Goal: Task Accomplishment & Management: Use online tool/utility

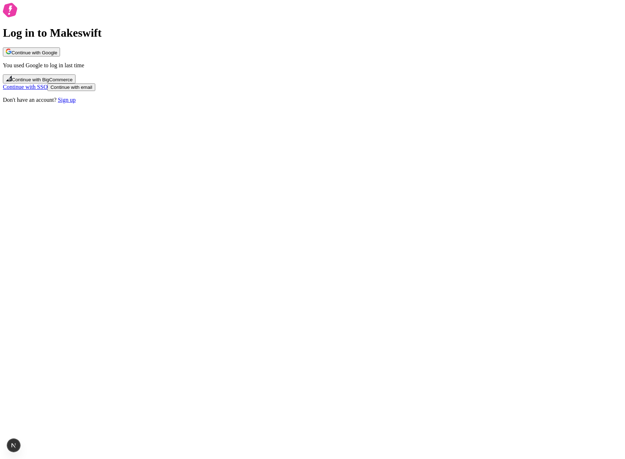
click at [196, 103] on div "Log in to Makeswift Continue with Google You used Google to log in last time Co…" at bounding box center [312, 53] width 619 height 100
click at [172, 103] on div "Log in to Makeswift Continue with Google You used Google to log in last time Co…" at bounding box center [312, 53] width 619 height 100
click at [57, 55] on span "Continue with Google" at bounding box center [34, 52] width 46 height 5
click at [92, 90] on span "Continue with email" at bounding box center [71, 86] width 42 height 5
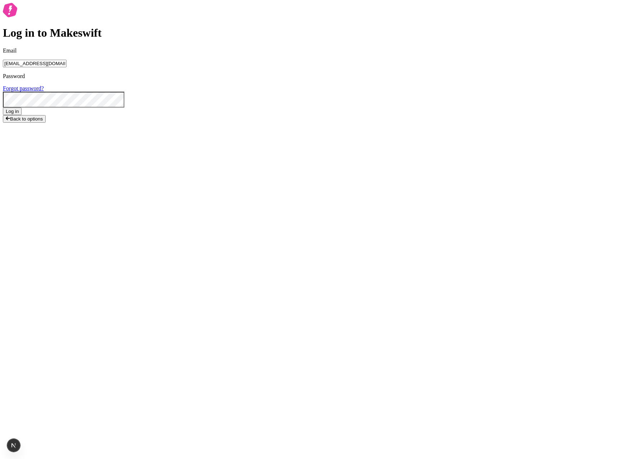
type input "lukemirejoseph+63@gmail.com"
click at [3, 107] on button "Log in" at bounding box center [12, 111] width 19 height 8
click at [502, 96] on div "Log in to Makeswift Email lukemirejoseph+63@gmail.com Password Forgot password?…" at bounding box center [312, 64] width 619 height 123
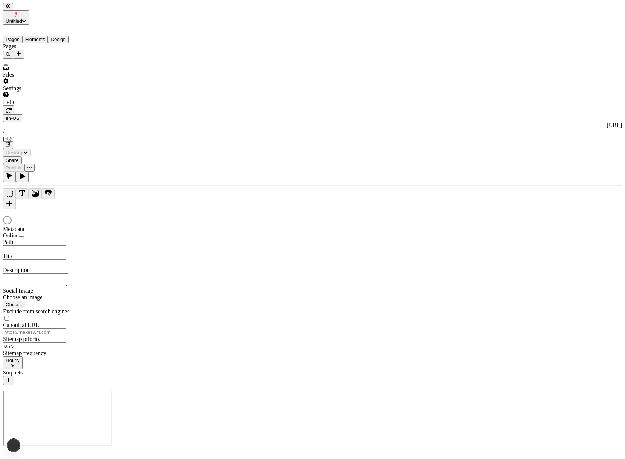
type input "/page"
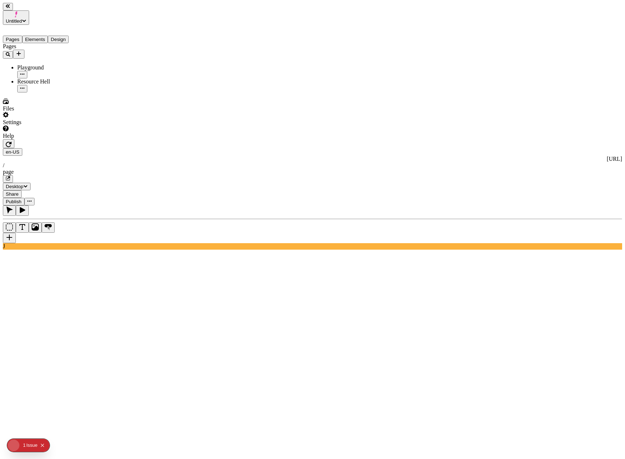
click at [48, 78] on div "Resource Hell" at bounding box center [53, 81] width 72 height 6
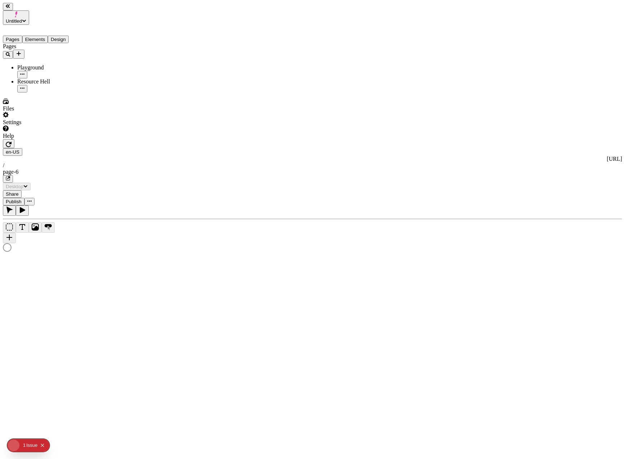
type input "/page-6"
type textarea "test metadata change"
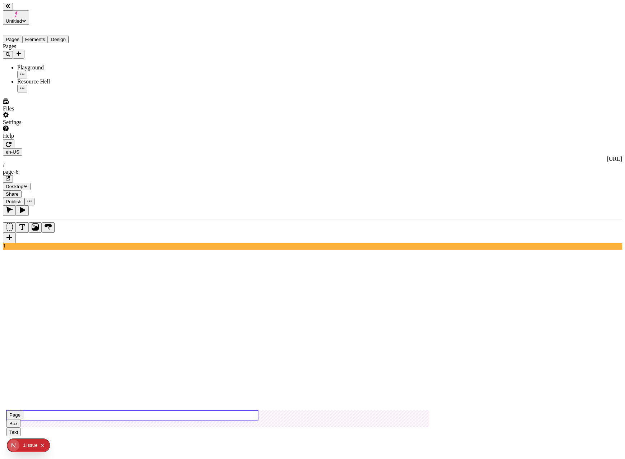
click at [136, 410] on use at bounding box center [132, 415] width 252 height 10
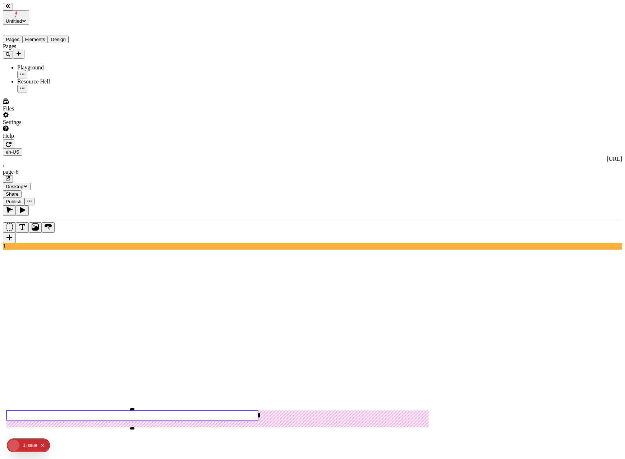
type input "65"
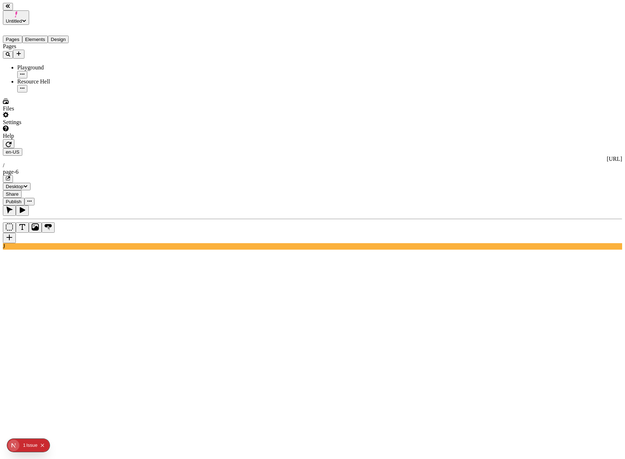
click at [22, 199] on span "Publish" at bounding box center [14, 201] width 16 height 5
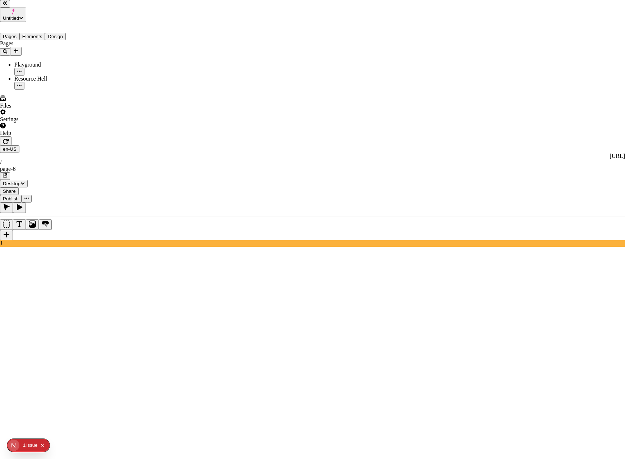
checkbox input "true"
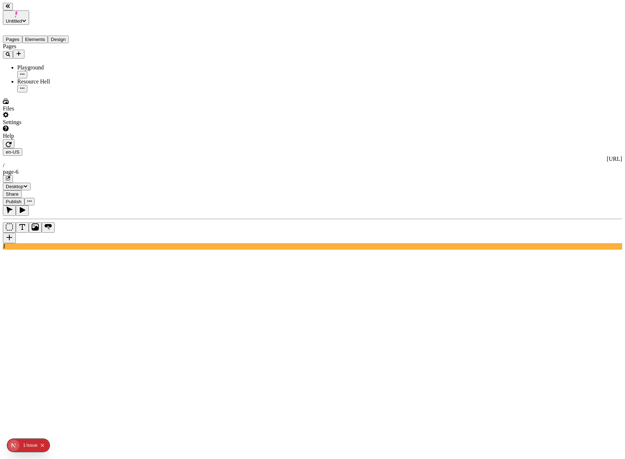
click at [69, 36] on button "Design" at bounding box center [58, 40] width 21 height 8
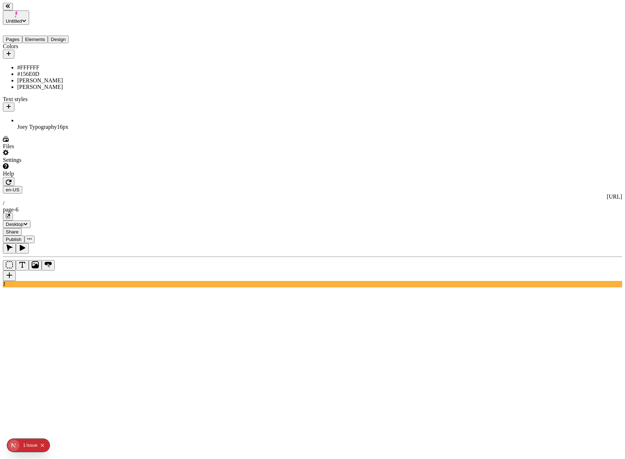
click at [28, 84] on div "[PERSON_NAME]" at bounding box center [53, 87] width 72 height 6
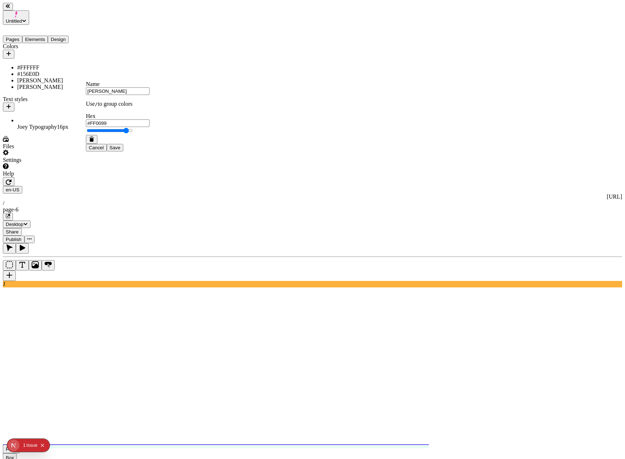
type input "#FF00A1"
click at [120, 150] on span "Save" at bounding box center [115, 147] width 11 height 5
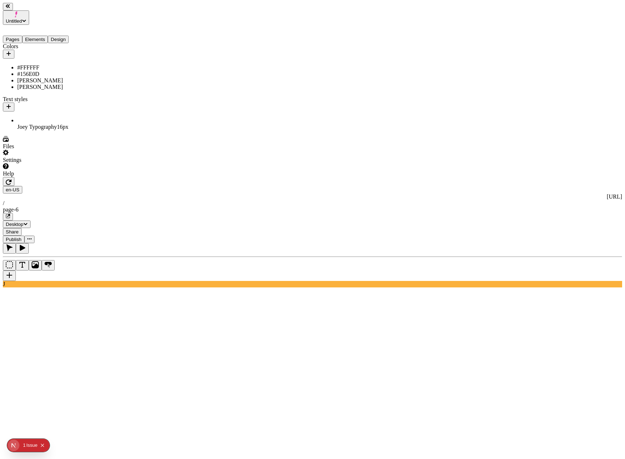
click at [22, 236] on span "Publish" at bounding box center [14, 238] width 16 height 5
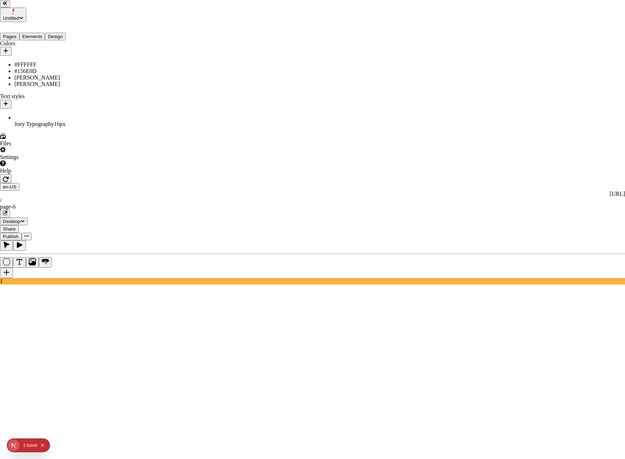
checkbox input "true"
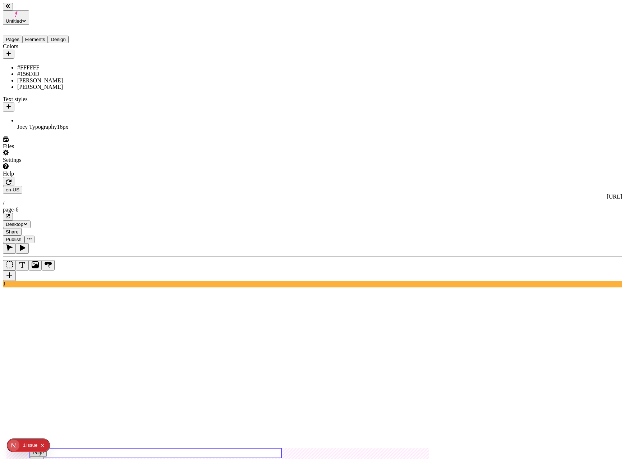
click at [167, 448] on use at bounding box center [156, 453] width 252 height 10
type input "0"
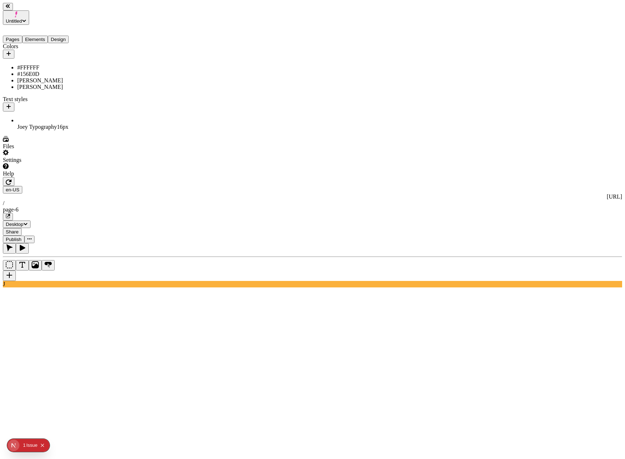
click at [22, 236] on span "Publish" at bounding box center [14, 238] width 16 height 5
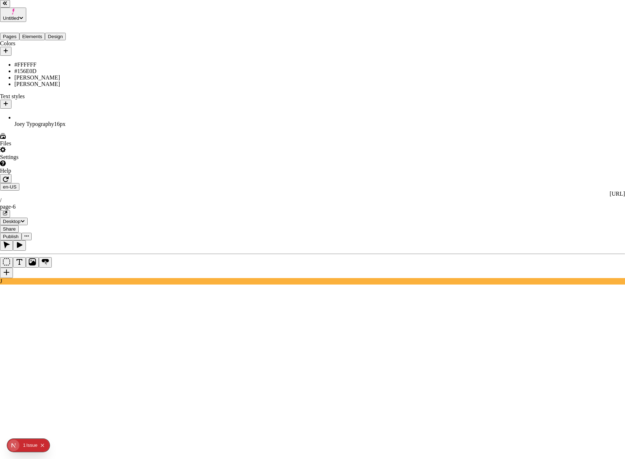
checkbox input "true"
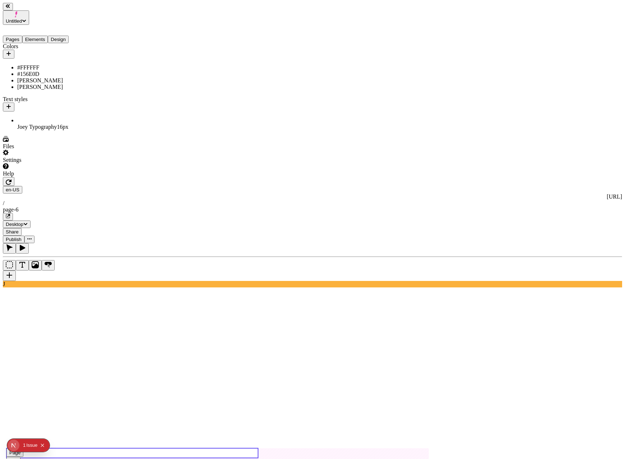
click at [146, 448] on use at bounding box center [132, 453] width 252 height 10
type input "140"
click at [22, 236] on span "Publish" at bounding box center [14, 238] width 16 height 5
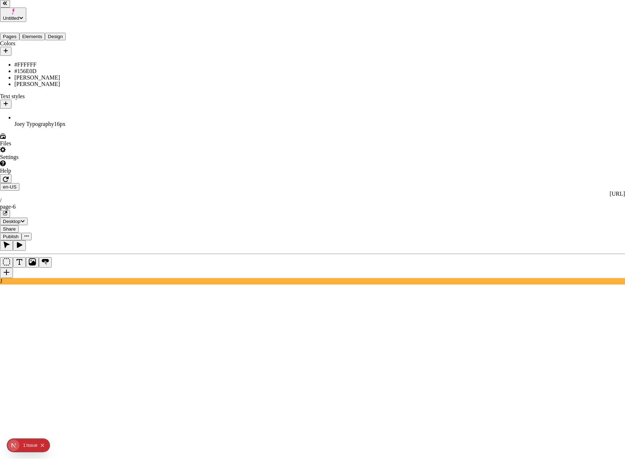
drag, startPoint x: 246, startPoint y: 160, endPoint x: 318, endPoint y: 258, distance: 121.4
checkbox input "true"
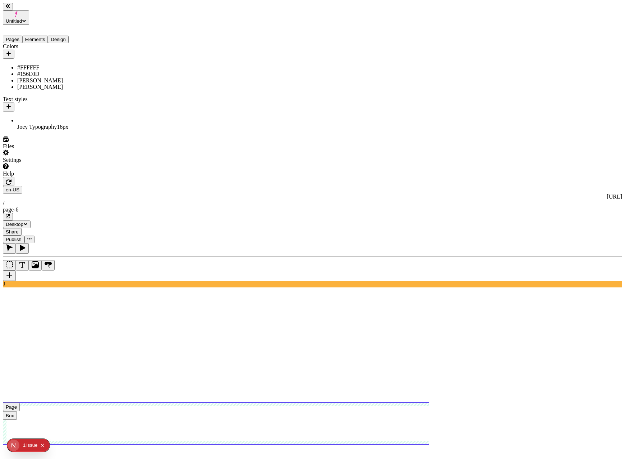
click at [173, 402] on use at bounding box center [233, 423] width 460 height 42
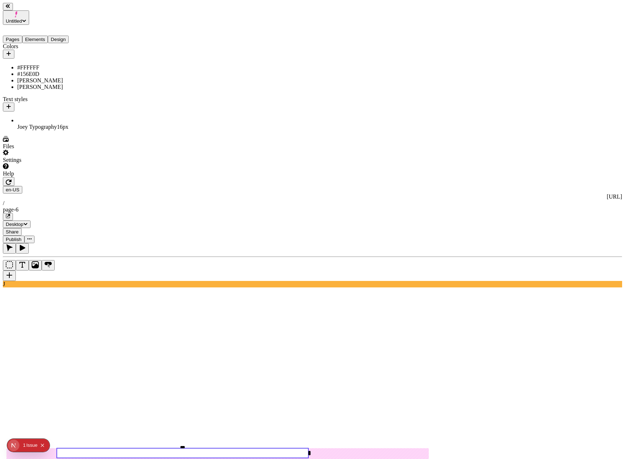
type input "250"
type input "0"
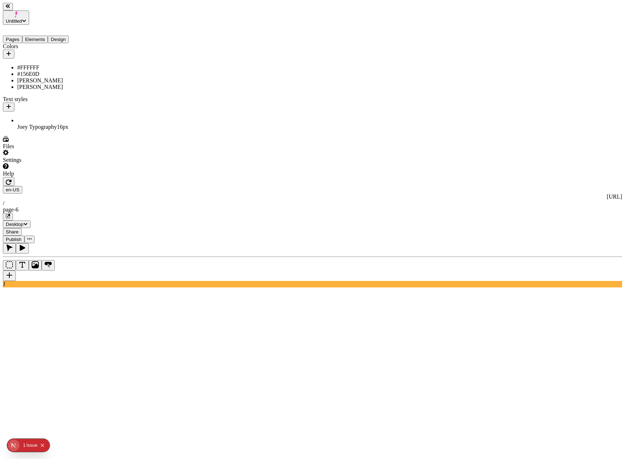
click at [24, 235] on button "Publish" at bounding box center [14, 239] width 22 height 8
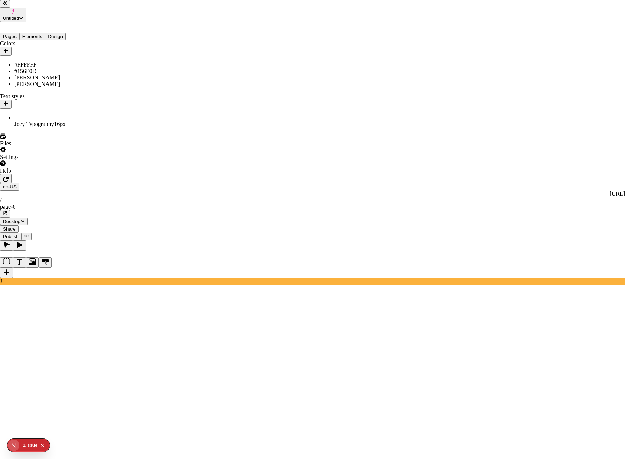
checkbox input "true"
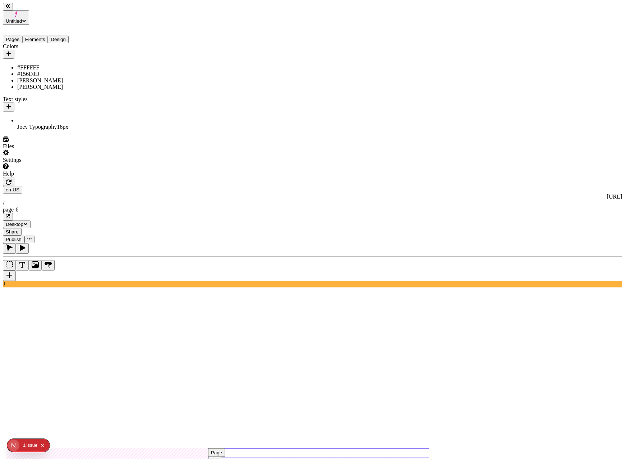
click at [331, 448] on use at bounding box center [334, 453] width 252 height 10
type input "215"
type input "225"
type input "0"
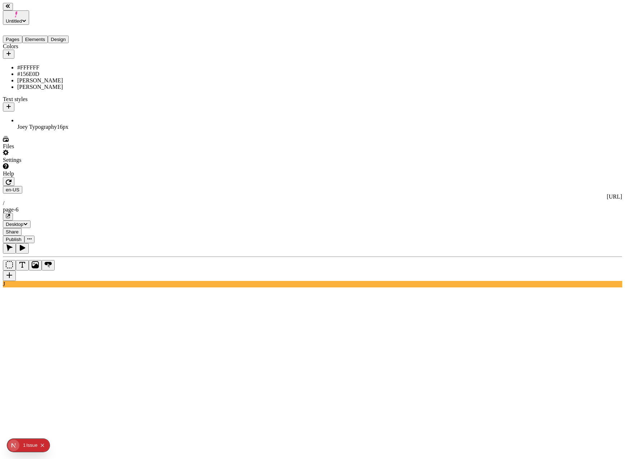
click at [10, 214] on icon "button" at bounding box center [8, 216] width 4 height 4
click at [22, 236] on span "Publish" at bounding box center [14, 238] width 16 height 5
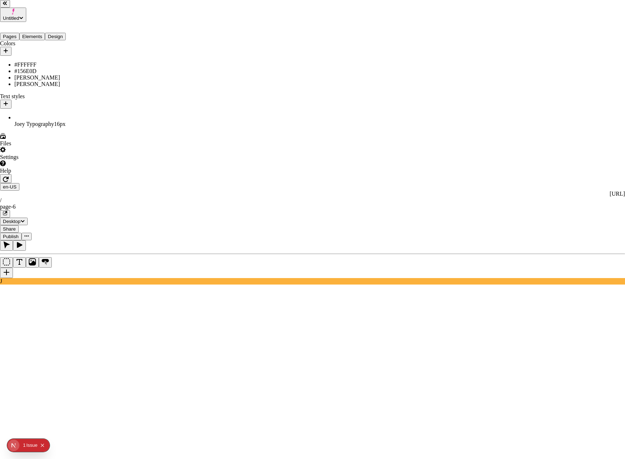
checkbox input "true"
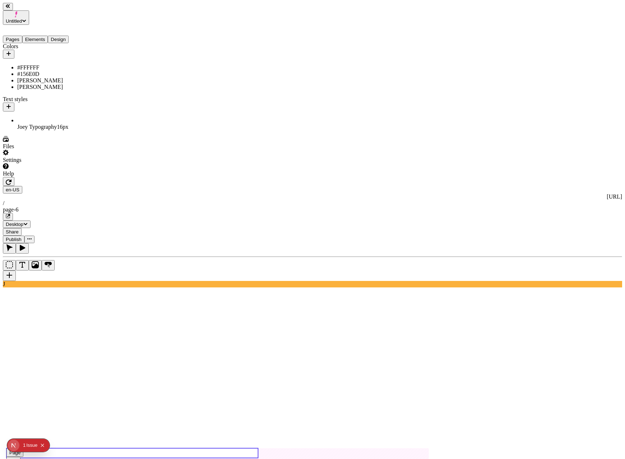
click at [138, 448] on use at bounding box center [132, 453] width 252 height 10
type input "160"
type input "0"
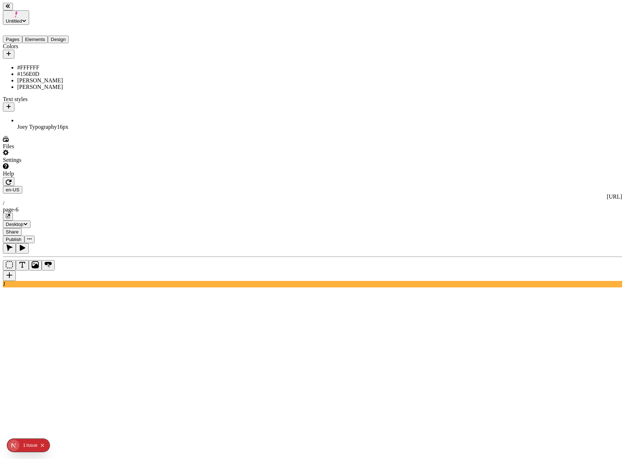
click at [22, 236] on span "Publish" at bounding box center [14, 238] width 16 height 5
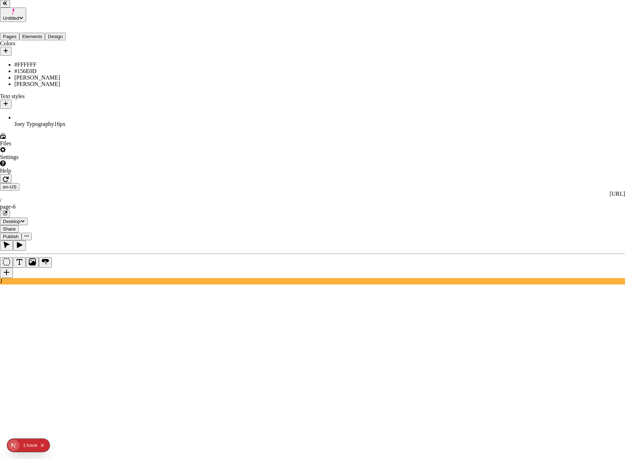
checkbox input "true"
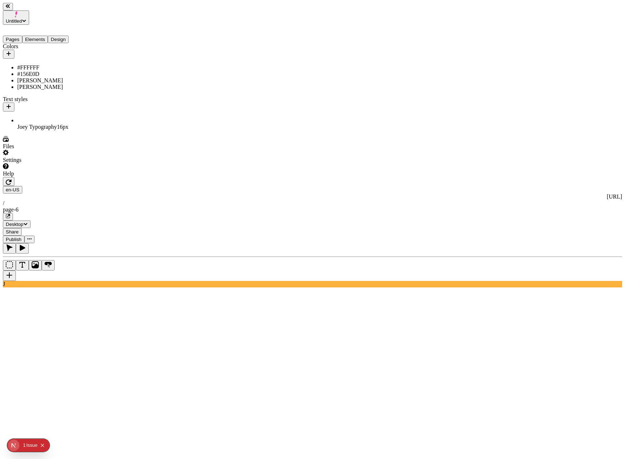
click at [57, 87] on div "[PERSON_NAME]" at bounding box center [53, 87] width 72 height 6
type input "#FF0000"
click at [149, 151] on div "Cancel Save" at bounding box center [118, 148] width 64 height 8
click at [123, 151] on button "Save" at bounding box center [115, 148] width 17 height 8
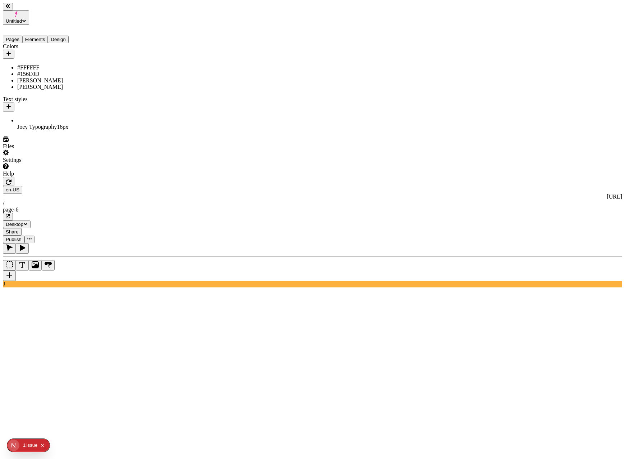
click at [22, 236] on span "Publish" at bounding box center [14, 238] width 16 height 5
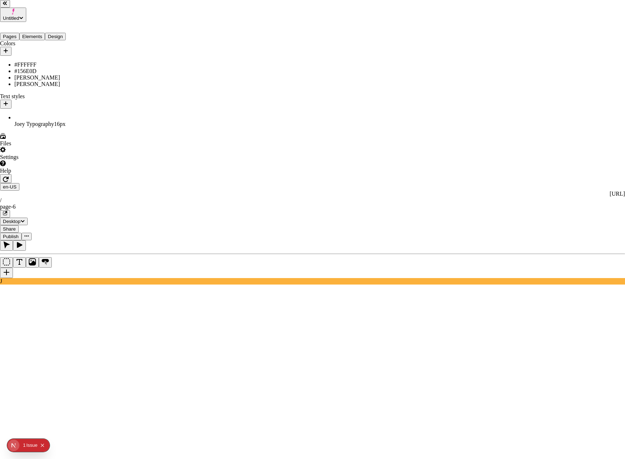
drag, startPoint x: 256, startPoint y: 143, endPoint x: 271, endPoint y: 154, distance: 19.3
checkbox input "true"
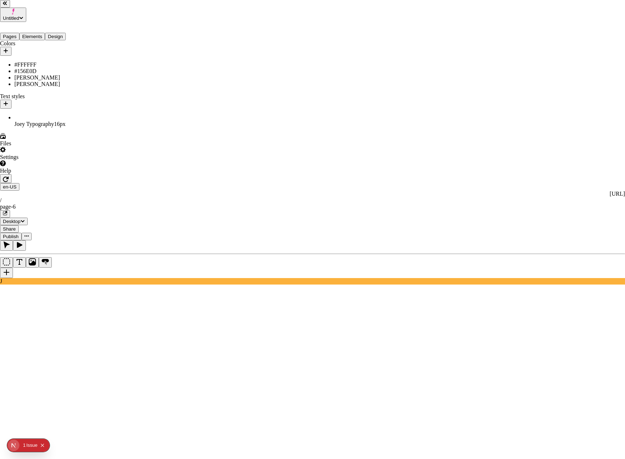
checkbox input "true"
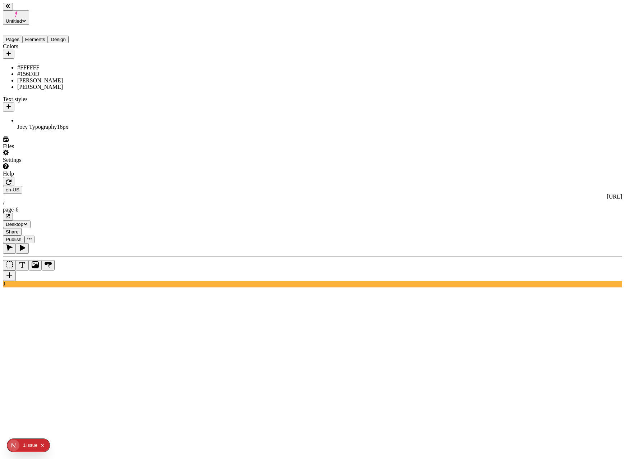
click at [332, 448] on use at bounding box center [334, 453] width 252 height 10
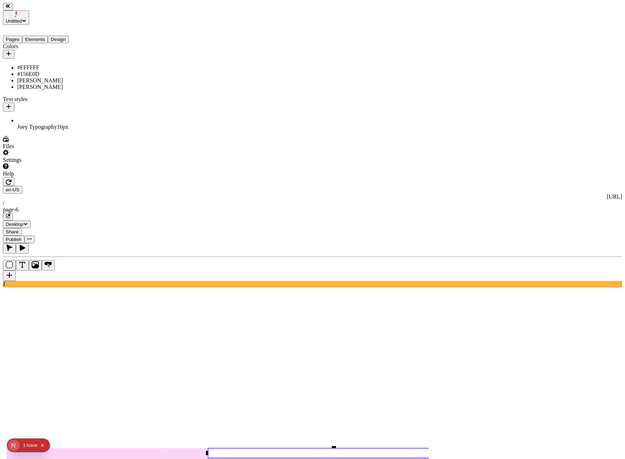
type input "225"
type input "205"
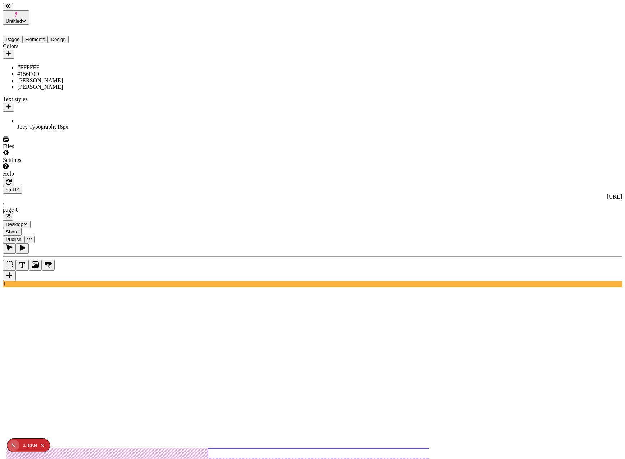
type input "270"
type input "265"
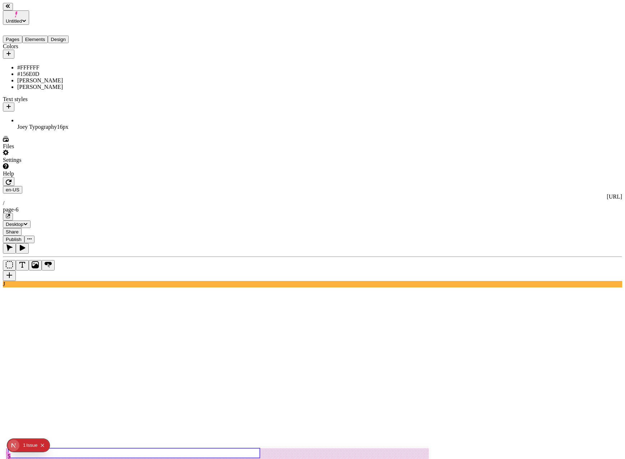
type input "0"
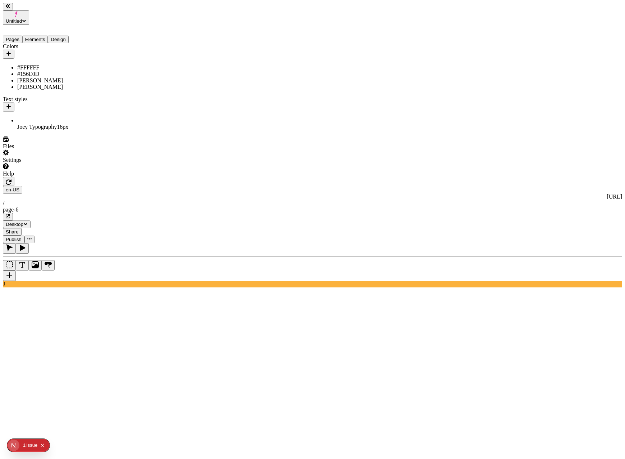
click at [22, 236] on span "Publish" at bounding box center [14, 238] width 16 height 5
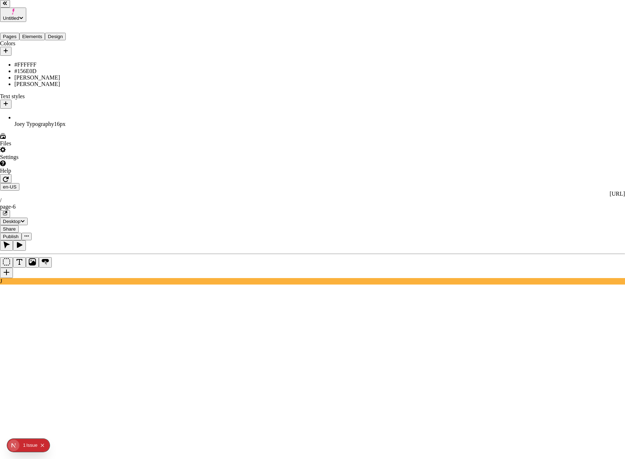
checkbox input "true"
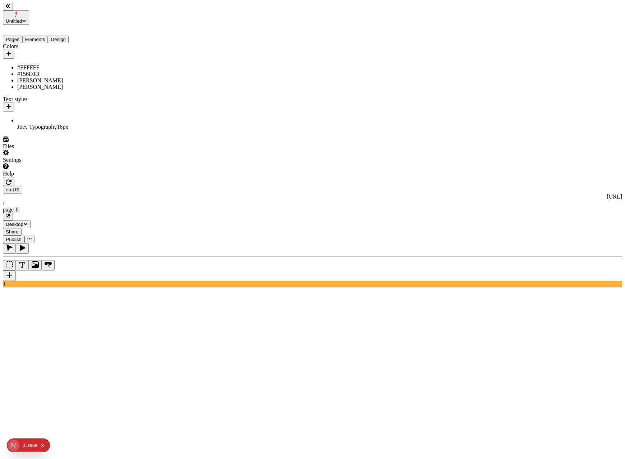
click at [49, 84] on div "[PERSON_NAME]" at bounding box center [53, 87] width 72 height 6
type input "#FF00A1"
click at [120, 150] on span "Save" at bounding box center [115, 147] width 11 height 5
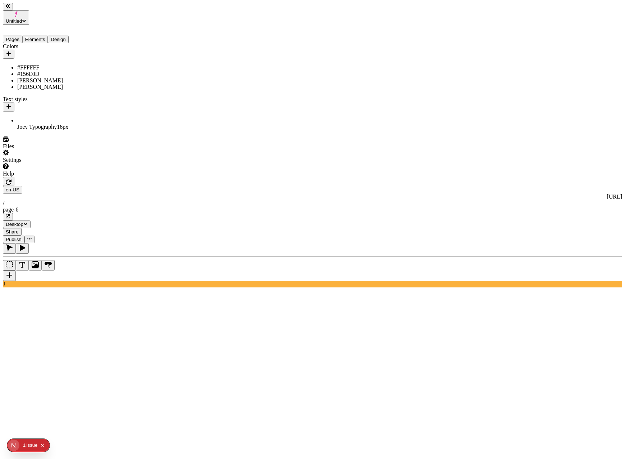
click at [22, 236] on span "Publish" at bounding box center [14, 238] width 16 height 5
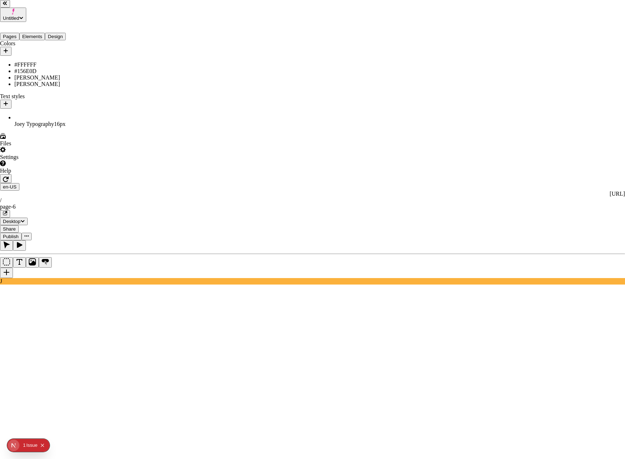
checkbox input "true"
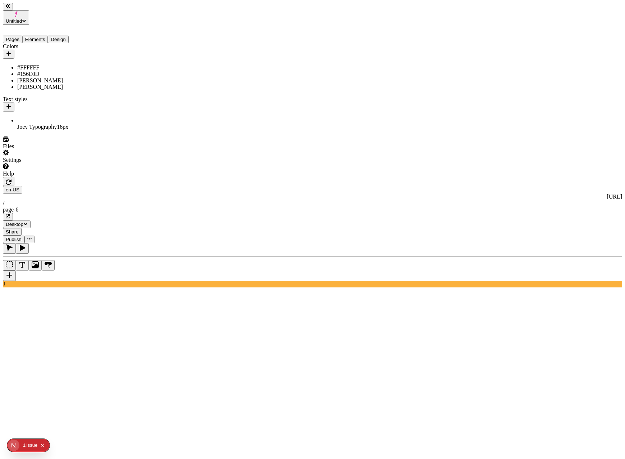
click at [62, 86] on div "[PERSON_NAME]" at bounding box center [53, 87] width 72 height 6
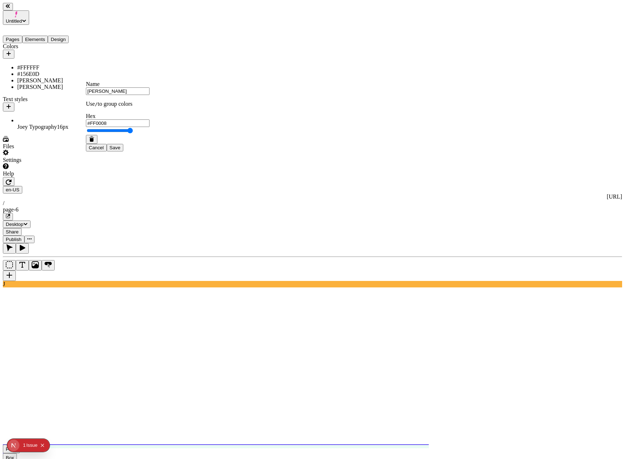
type input "#FF0000"
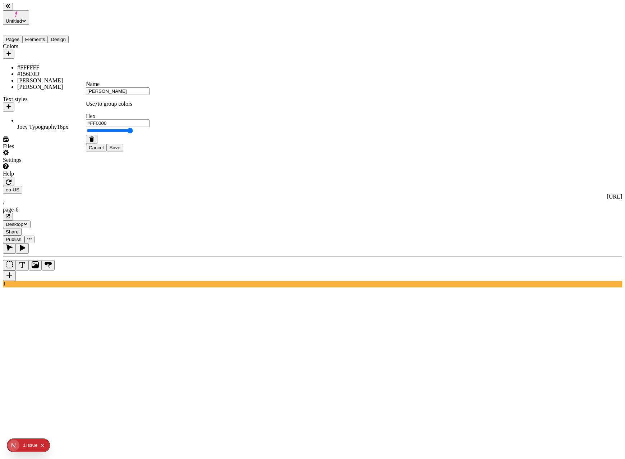
click at [120, 150] on span "Save" at bounding box center [115, 147] width 11 height 5
click at [66, 84] on div "[PERSON_NAME]" at bounding box center [53, 87] width 72 height 6
type input "#FF0022"
click at [120, 150] on span "Save" at bounding box center [115, 147] width 11 height 5
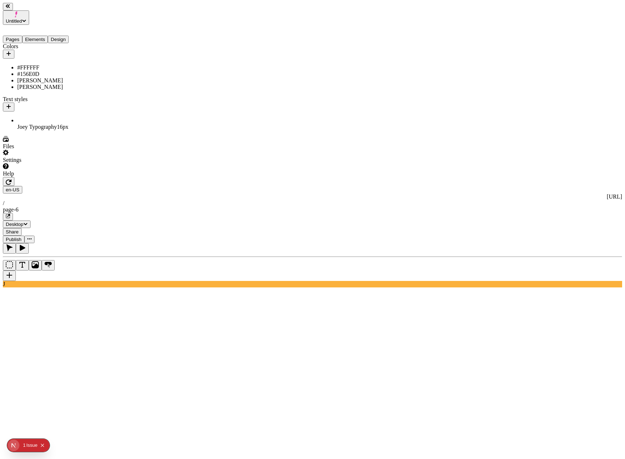
click at [24, 235] on button "Publish" at bounding box center [14, 239] width 22 height 8
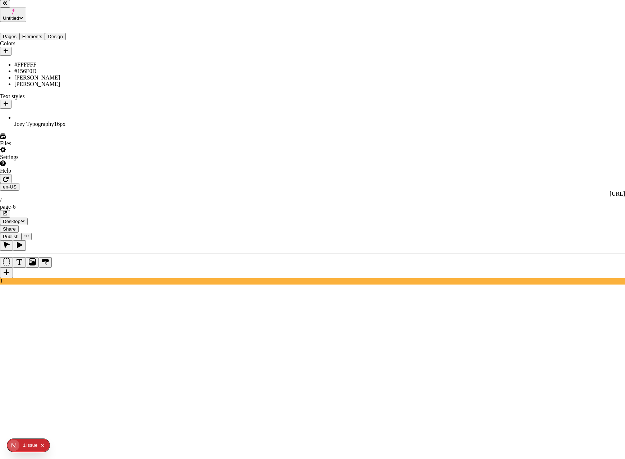
checkbox input "true"
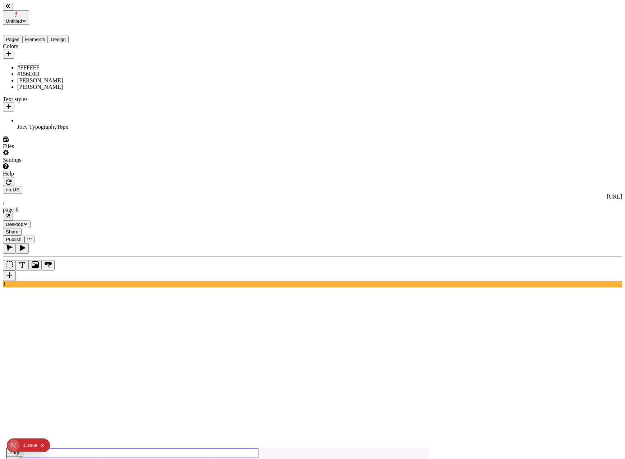
click at [142, 448] on use at bounding box center [132, 453] width 252 height 10
click at [50, 86] on div "[PERSON_NAME]" at bounding box center [53, 87] width 72 height 6
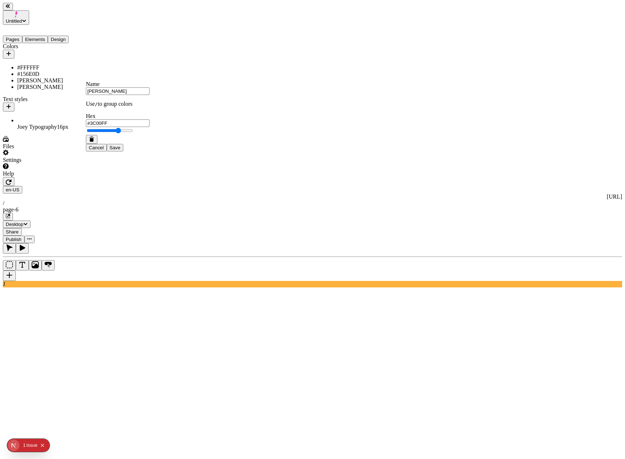
type input "#3700FF"
click at [120, 150] on span "Save" at bounding box center [115, 147] width 11 height 5
click at [22, 236] on span "Publish" at bounding box center [14, 238] width 16 height 5
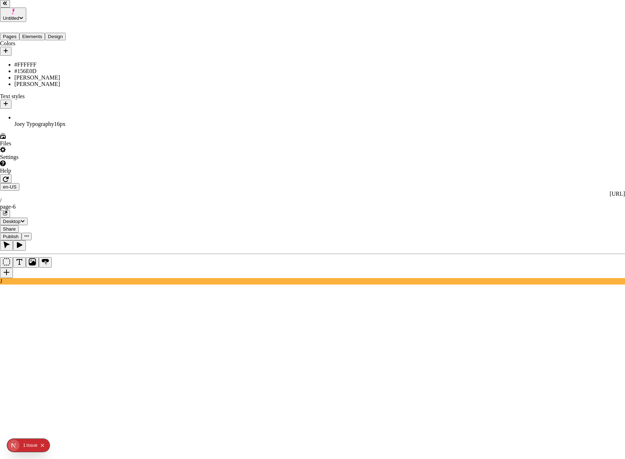
checkbox input "true"
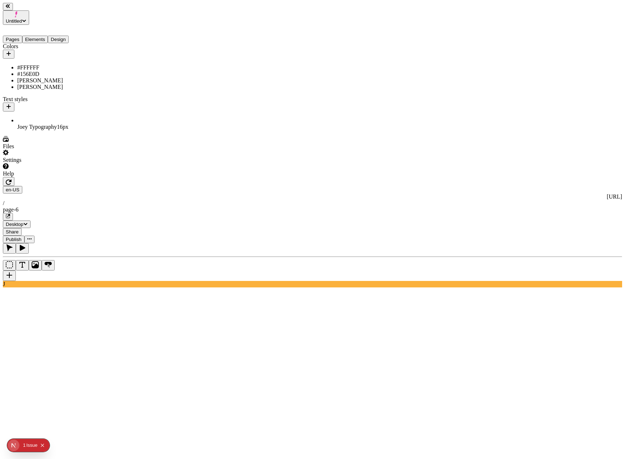
click at [29, 84] on div "[PERSON_NAME]" at bounding box center [53, 87] width 72 height 6
type input "#FF00B7"
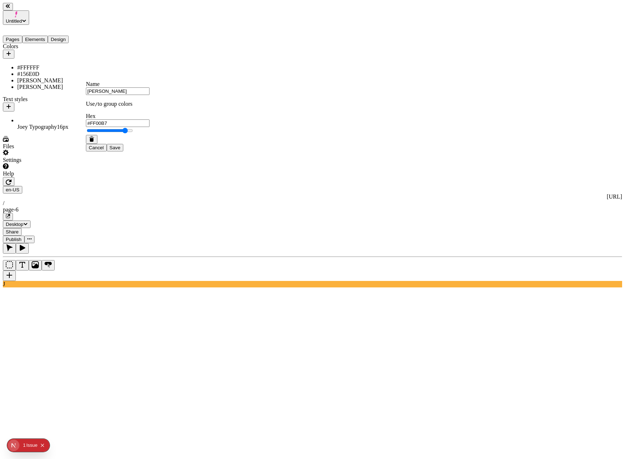
click at [120, 150] on span "Save" at bounding box center [115, 147] width 11 height 5
click at [22, 236] on span "Publish" at bounding box center [14, 238] width 16 height 5
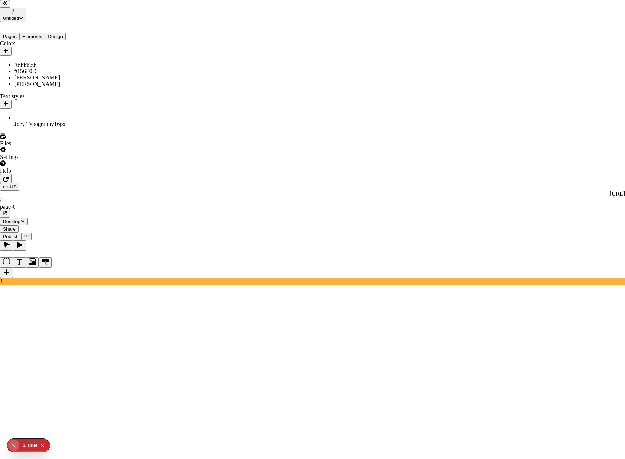
checkbox input "true"
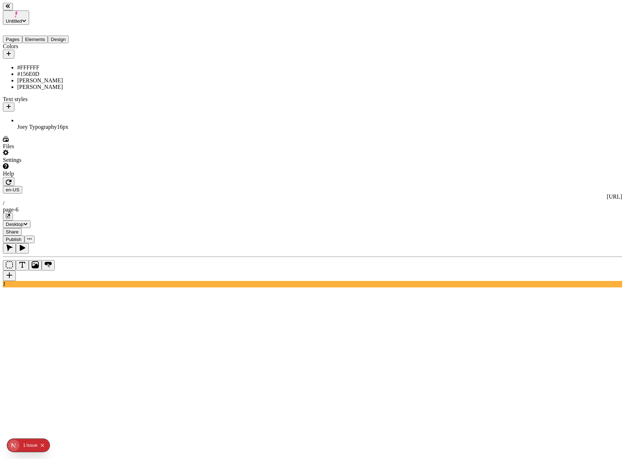
click at [22, 236] on span "Publish" at bounding box center [14, 238] width 16 height 5
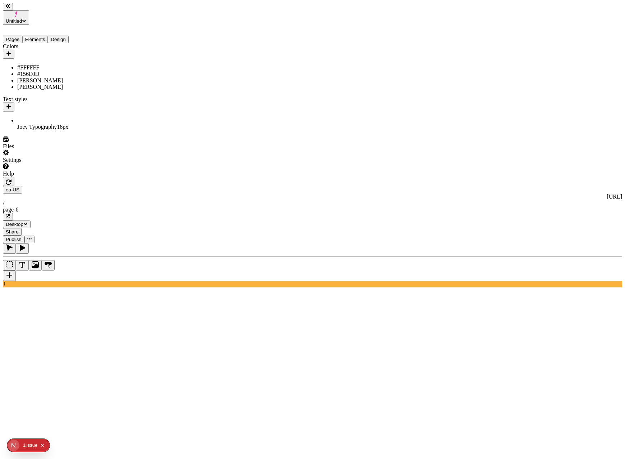
click at [47, 89] on div "[PERSON_NAME]" at bounding box center [53, 87] width 72 height 6
type input "#FF0000"
click at [149, 151] on div "Cancel Save" at bounding box center [118, 143] width 64 height 17
click at [123, 151] on button "Save" at bounding box center [115, 148] width 17 height 8
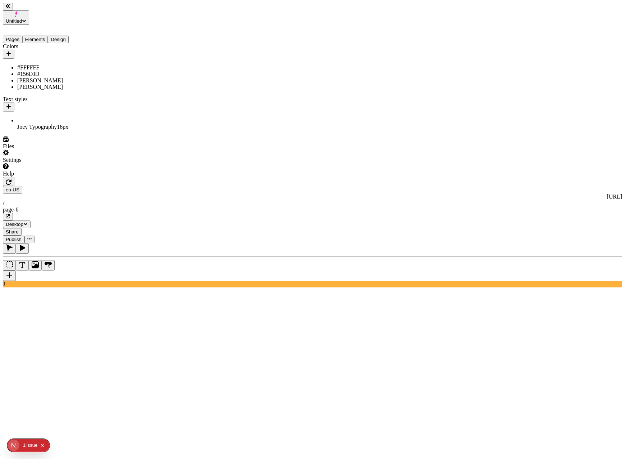
click at [22, 236] on span "Publish" at bounding box center [14, 238] width 16 height 5
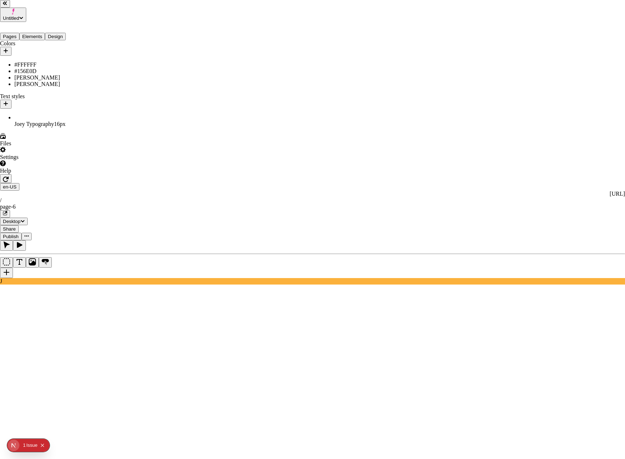
checkbox input "true"
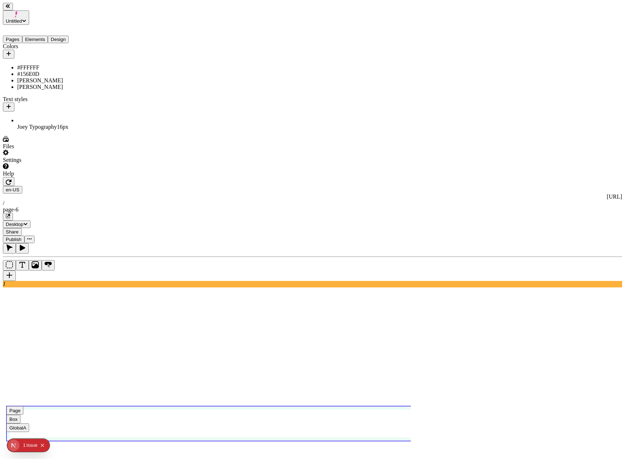
click at [103, 177] on div at bounding box center [55, 177] width 104 height 0
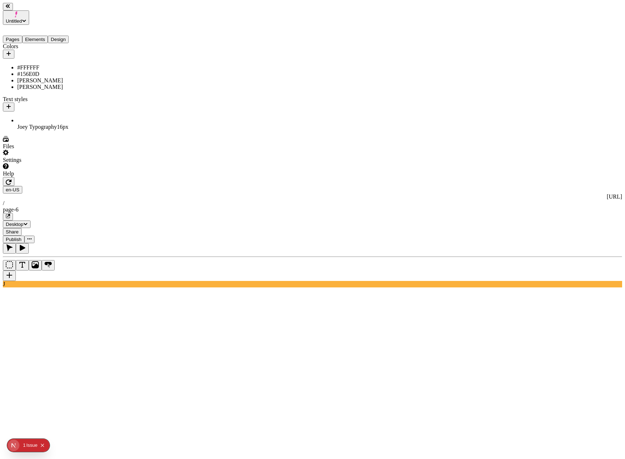
click at [176, 448] on use at bounding box center [132, 453] width 252 height 10
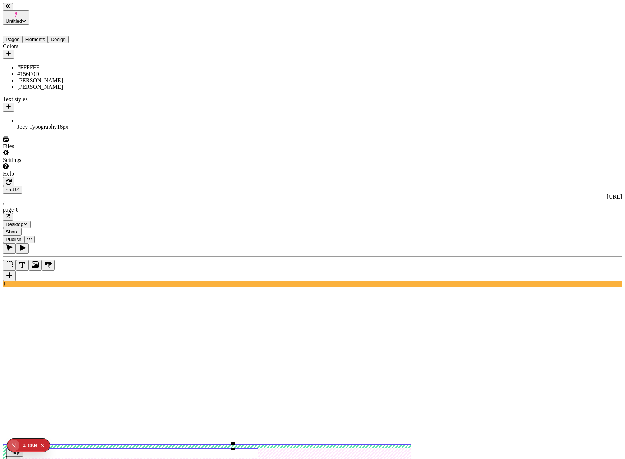
click at [168, 448] on use at bounding box center [132, 453] width 252 height 10
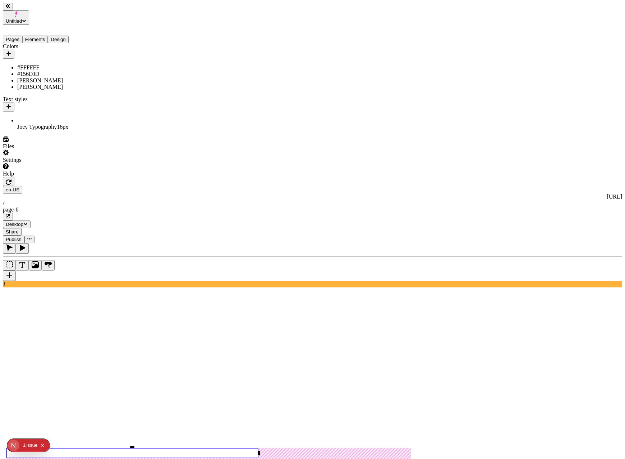
type input "85"
click at [180, 448] on use at bounding box center [163, 453] width 252 height 10
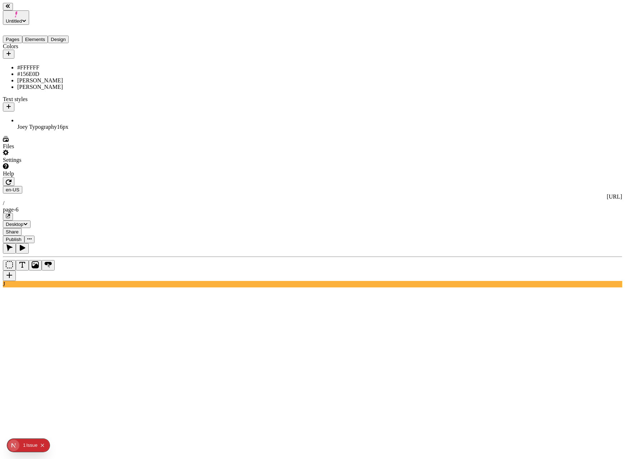
click at [22, 236] on span "Publish" at bounding box center [14, 238] width 16 height 5
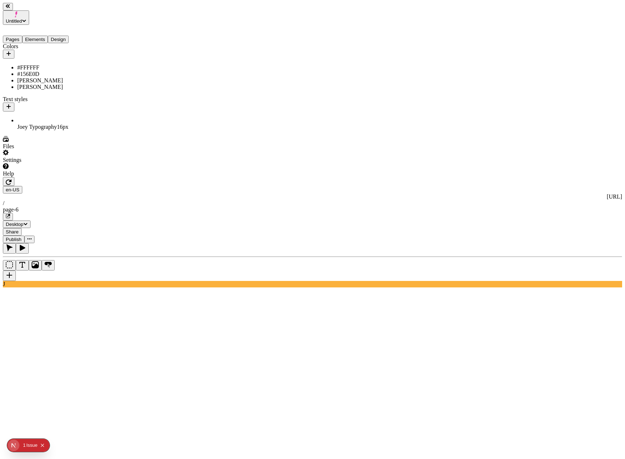
click at [84, 163] on div "Settings" at bounding box center [55, 156] width 104 height 14
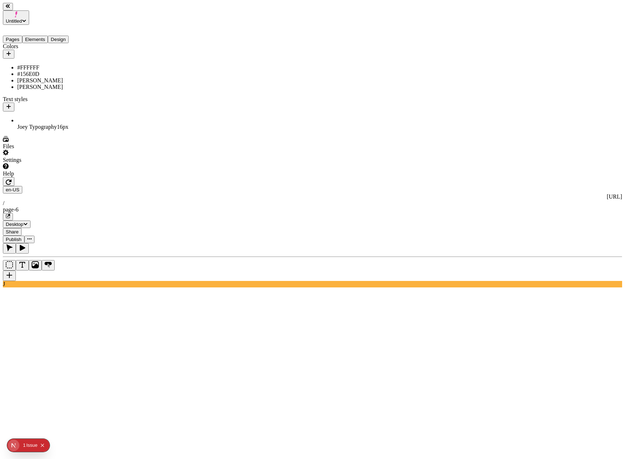
click at [22, 236] on span "Publish" at bounding box center [14, 238] width 16 height 5
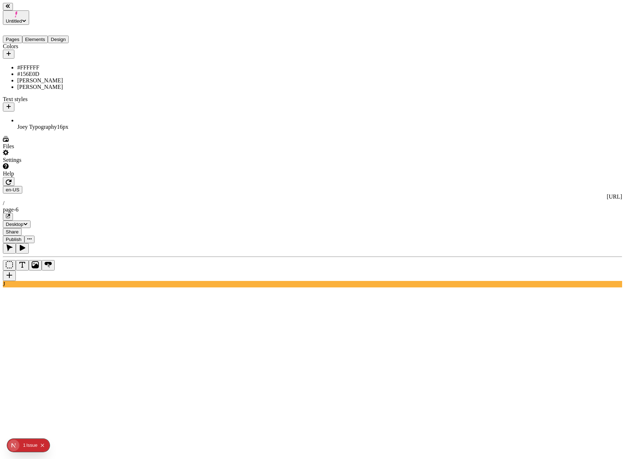
click at [25, 88] on div "[PERSON_NAME]" at bounding box center [61, 87] width 89 height 6
type input "#E100FF"
click at [138, 150] on span "Save" at bounding box center [132, 147] width 11 height 5
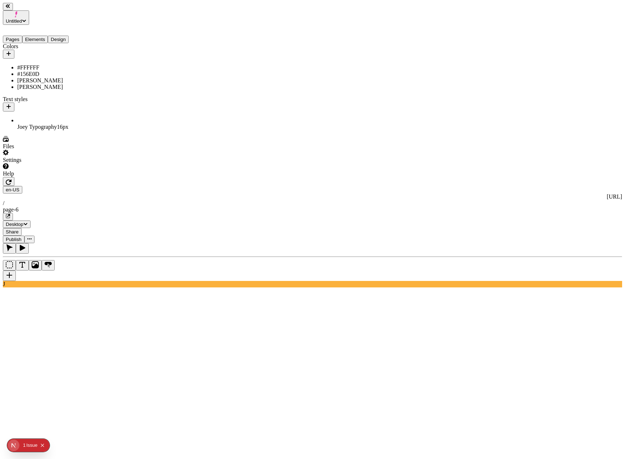
click at [22, 236] on span "Publish" at bounding box center [14, 238] width 16 height 5
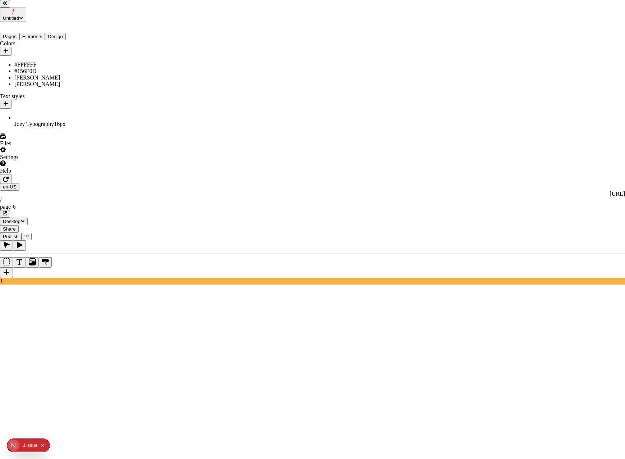
checkbox input "true"
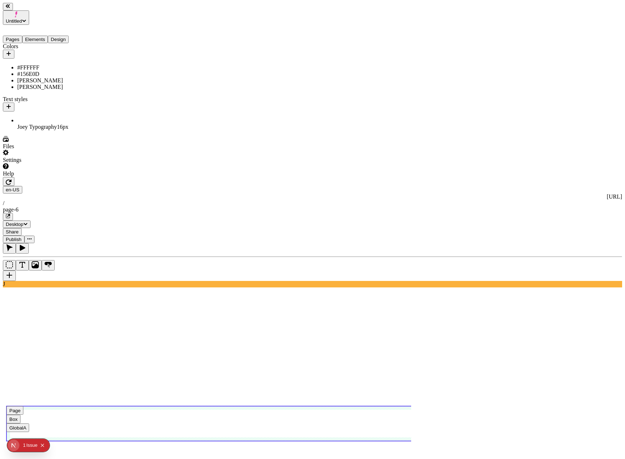
click at [230, 406] on use at bounding box center [232, 423] width 453 height 35
click at [133, 193] on body "Untitled Pages Elements Design Colors #FFFFFF #156E0D Joey Purple Joey Red Text…" at bounding box center [312, 456] width 619 height 906
click at [32, 84] on div "[PERSON_NAME]" at bounding box center [61, 87] width 89 height 6
type input "#FF0099"
click at [175, 144] on body "Untitled Pages Elements Design Colors #FFFFFF #156E0D Joey Purple Joey Red Text…" at bounding box center [312, 446] width 619 height 886
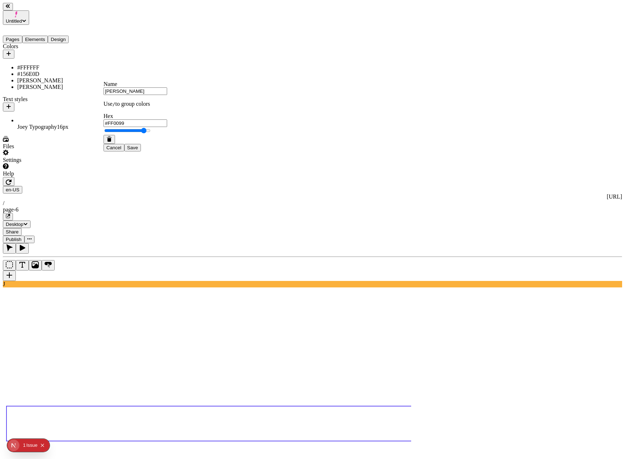
click at [167, 151] on div "Cancel Save" at bounding box center [135, 143] width 64 height 17
click at [141, 151] on button "Save" at bounding box center [132, 148] width 17 height 8
click at [22, 236] on span "Publish" at bounding box center [14, 238] width 16 height 5
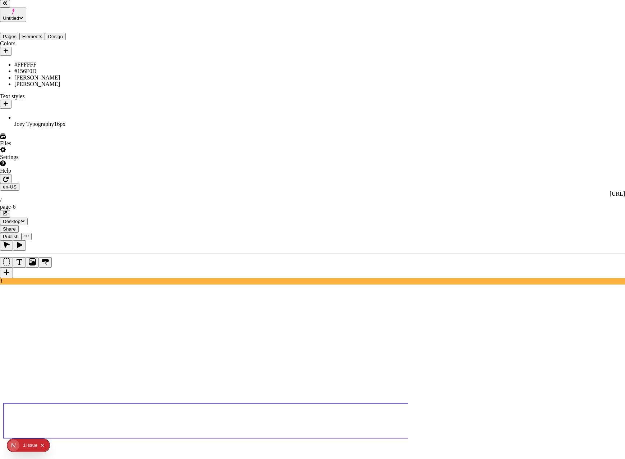
checkbox input "true"
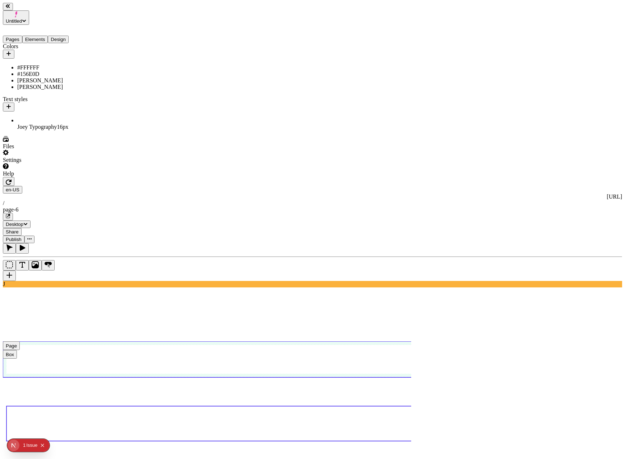
click at [399, 341] on use at bounding box center [233, 359] width 460 height 36
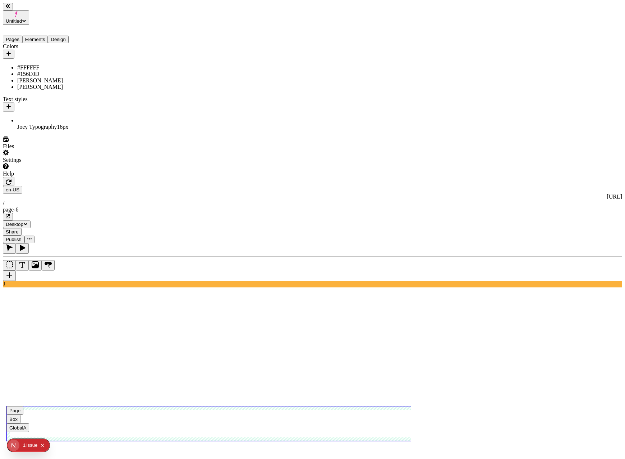
click at [269, 406] on use at bounding box center [232, 423] width 453 height 35
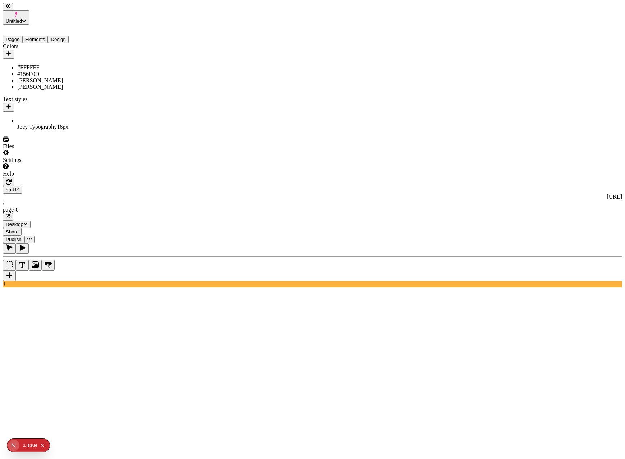
click at [29, 84] on div "[PERSON_NAME]" at bounding box center [61, 87] width 89 height 6
type input "#FF0000"
click at [138, 150] on span "Save" at bounding box center [132, 147] width 11 height 5
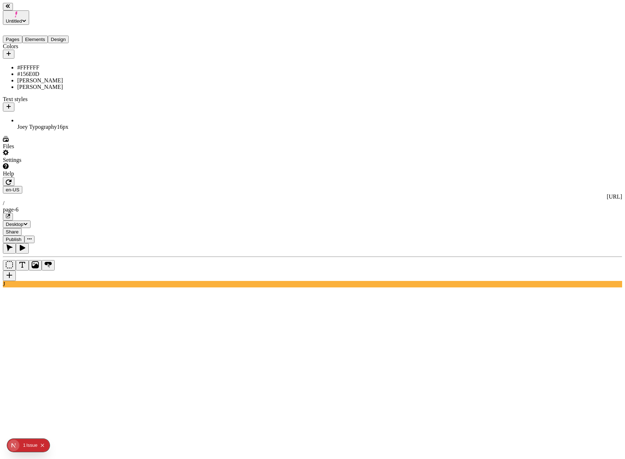
click at [22, 236] on span "Publish" at bounding box center [14, 238] width 16 height 5
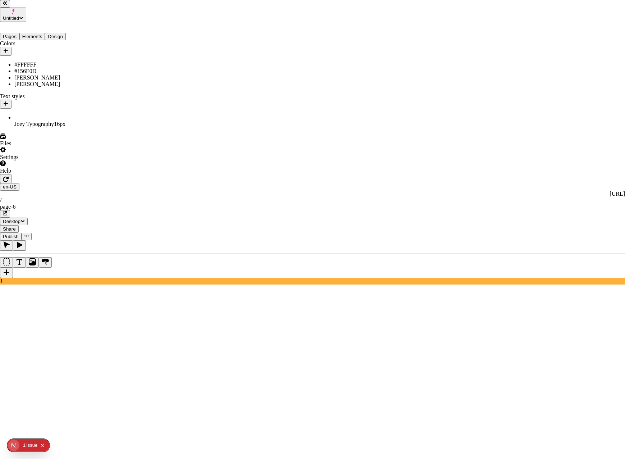
checkbox input "true"
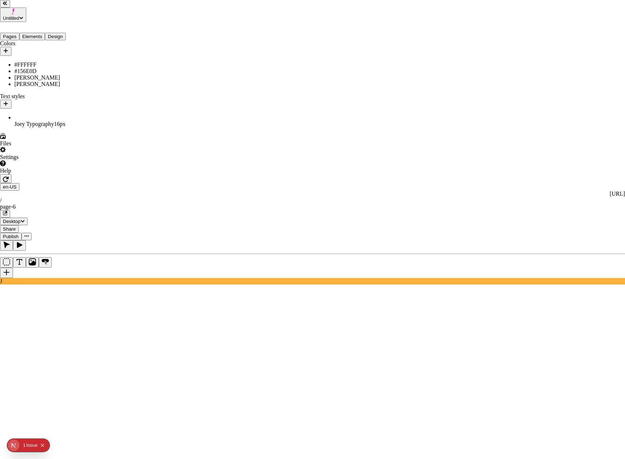
checkbox input "true"
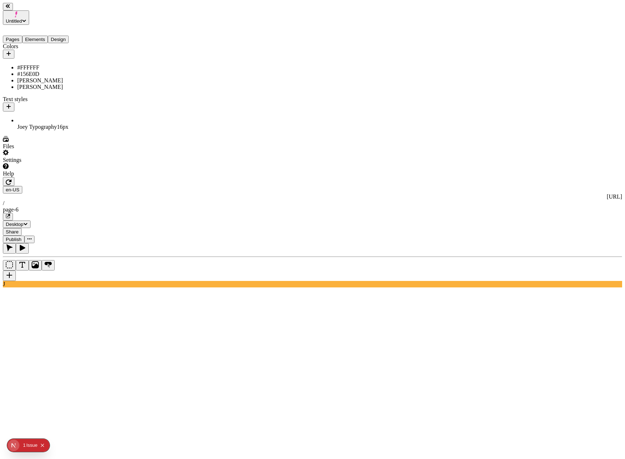
click at [39, 84] on div "[PERSON_NAME]" at bounding box center [61, 87] width 89 height 6
type input "#005EFF"
click at [138, 150] on span "Save" at bounding box center [132, 147] width 11 height 5
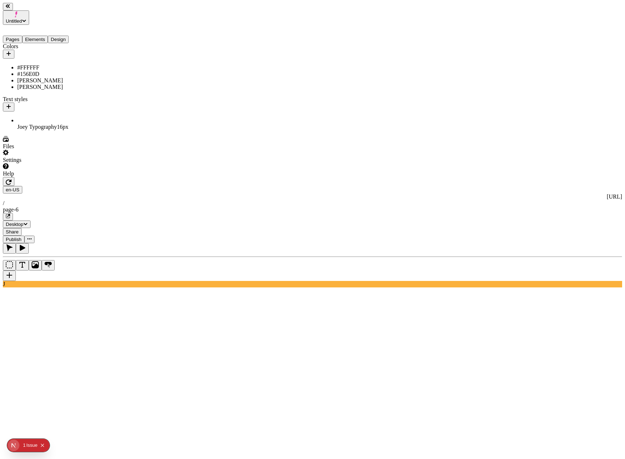
click at [62, 84] on div "[PERSON_NAME]" at bounding box center [61, 87] width 89 height 6
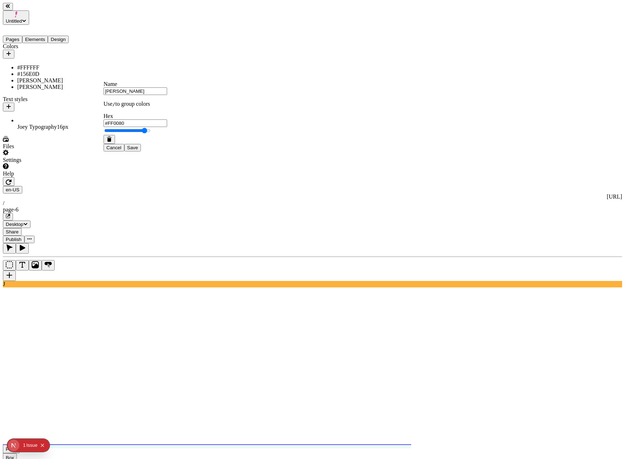
type input "#FF0000"
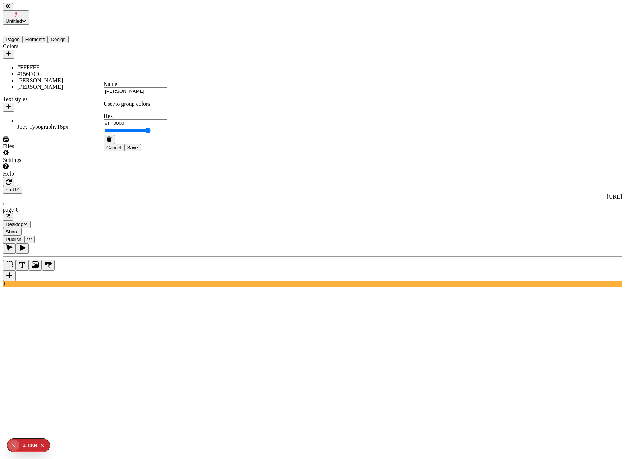
click at [141, 151] on button "Save" at bounding box center [132, 148] width 17 height 8
click at [22, 236] on span "Publish" at bounding box center [14, 238] width 16 height 5
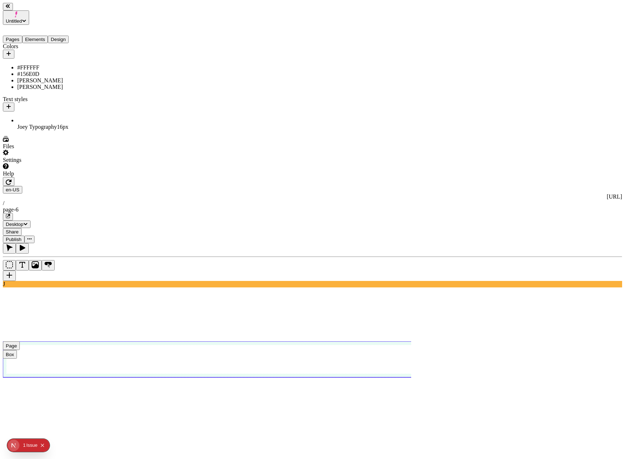
click at [22, 236] on span "Publish" at bounding box center [14, 238] width 16 height 5
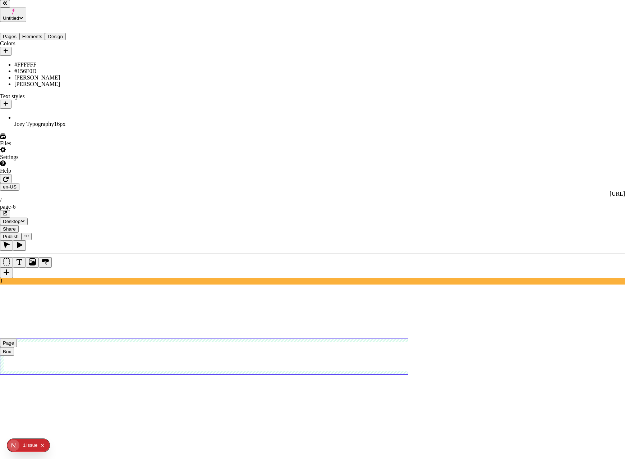
drag, startPoint x: 128, startPoint y: 259, endPoint x: 158, endPoint y: 250, distance: 31.1
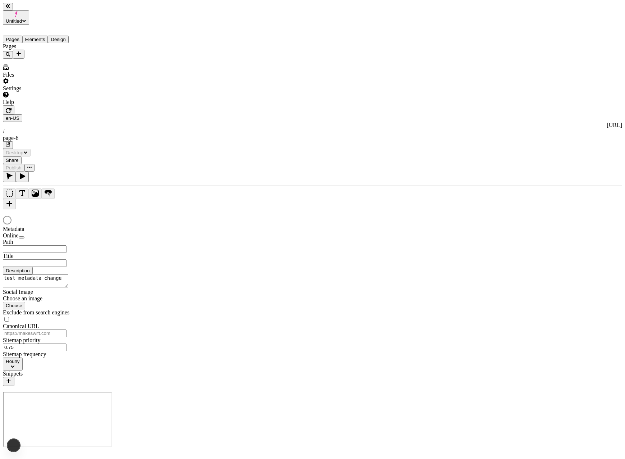
type input "/page-6"
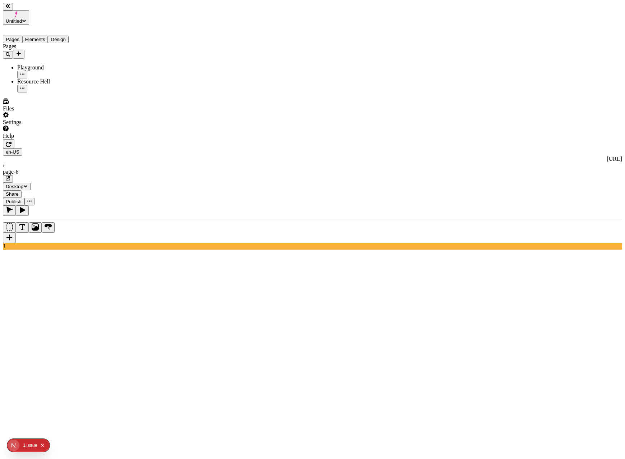
click at [22, 199] on span "Publish" at bounding box center [14, 201] width 16 height 5
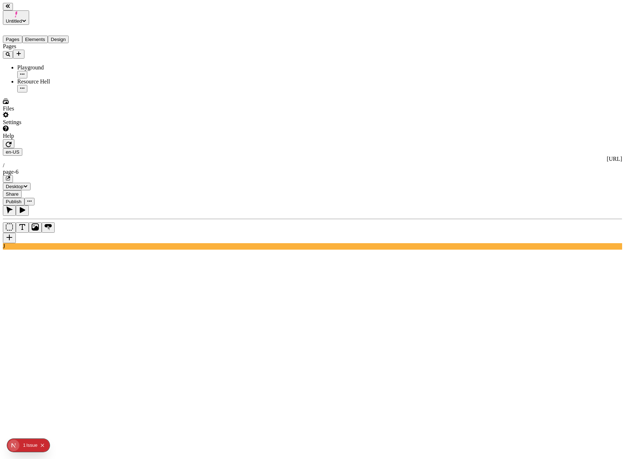
click at [36, 43] on div "Pages" at bounding box center [46, 50] width 86 height 15
click at [39, 36] on button "Elements" at bounding box center [35, 40] width 26 height 8
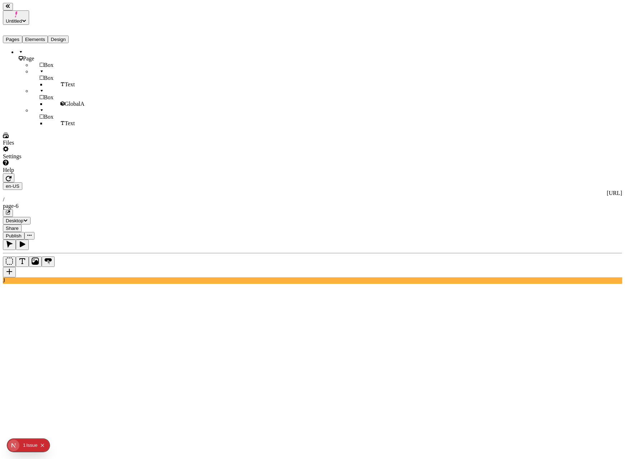
click at [22, 36] on button "Pages" at bounding box center [12, 40] width 19 height 8
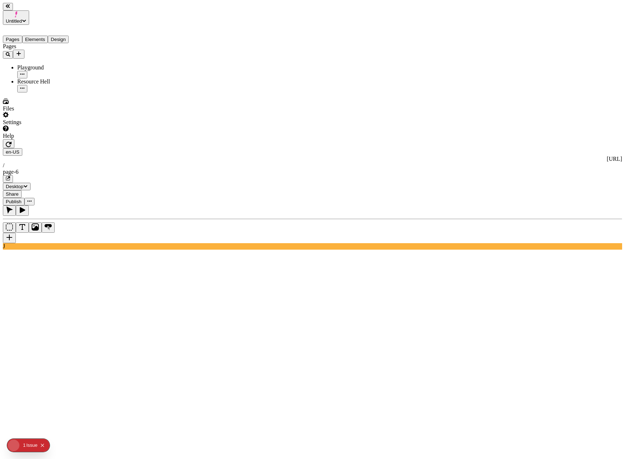
click at [66, 36] on button "Design" at bounding box center [58, 40] width 21 height 8
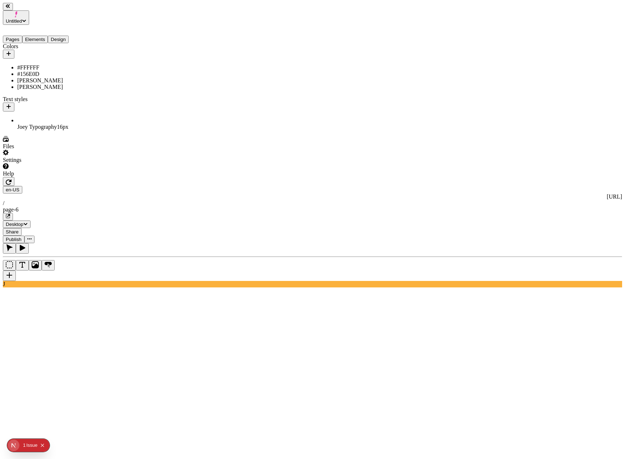
drag, startPoint x: 32, startPoint y: 89, endPoint x: 44, endPoint y: 91, distance: 11.7
click at [33, 89] on div "[PERSON_NAME]" at bounding box center [53, 87] width 72 height 6
drag, startPoint x: 148, startPoint y: 146, endPoint x: 139, endPoint y: 143, distance: 9.2
click at [139, 135] on div at bounding box center [118, 131] width 64 height 8
type input "#00BBFF"
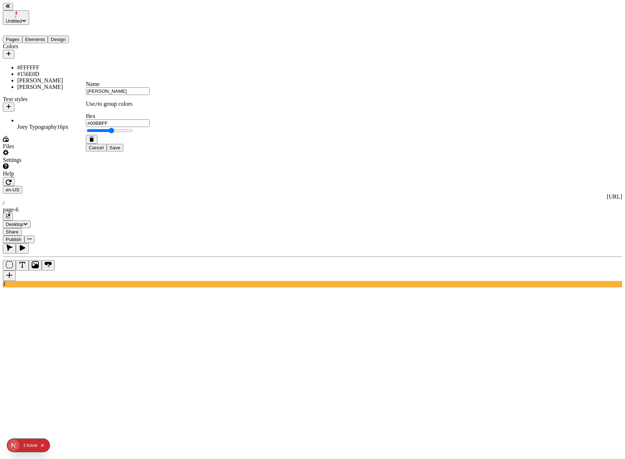
click at [120, 150] on span "Save" at bounding box center [115, 147] width 11 height 5
click at [24, 235] on button "Publish" at bounding box center [14, 239] width 22 height 8
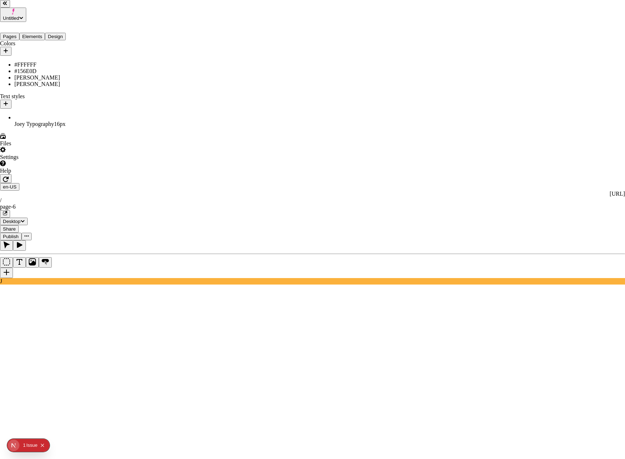
checkbox input "true"
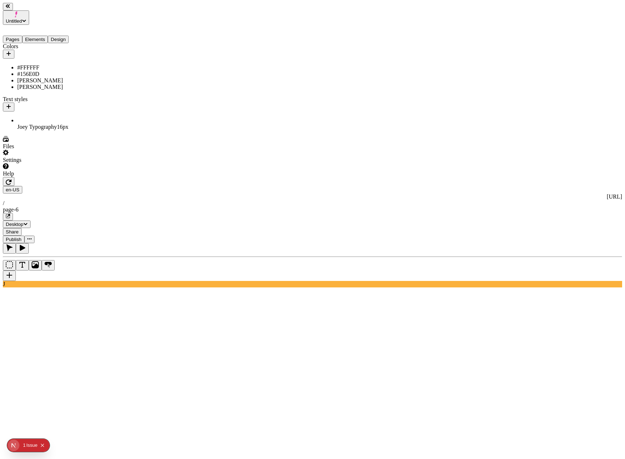
click at [63, 36] on button "Design" at bounding box center [58, 40] width 21 height 8
click at [46, 77] on div "[PERSON_NAME]" at bounding box center [53, 80] width 72 height 6
type input "#F74A4A"
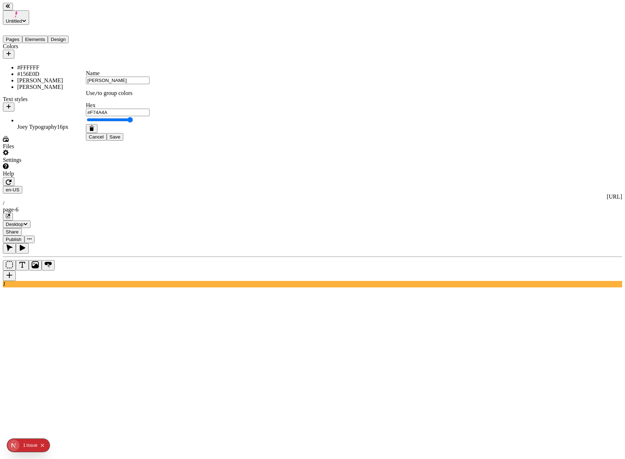
click at [120, 139] on span "Save" at bounding box center [115, 136] width 11 height 5
click at [22, 236] on span "Publish" at bounding box center [14, 238] width 16 height 5
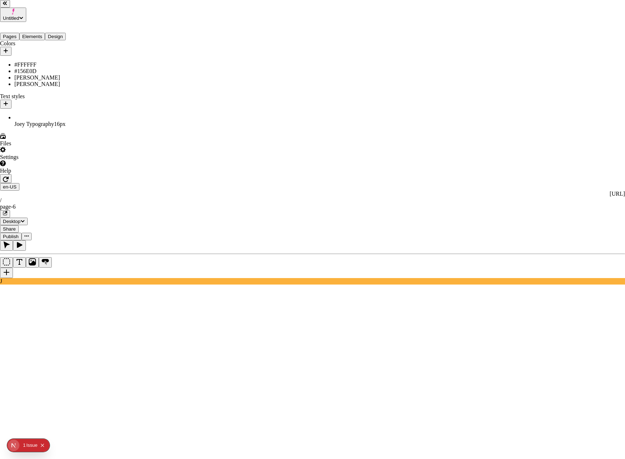
checkbox input "true"
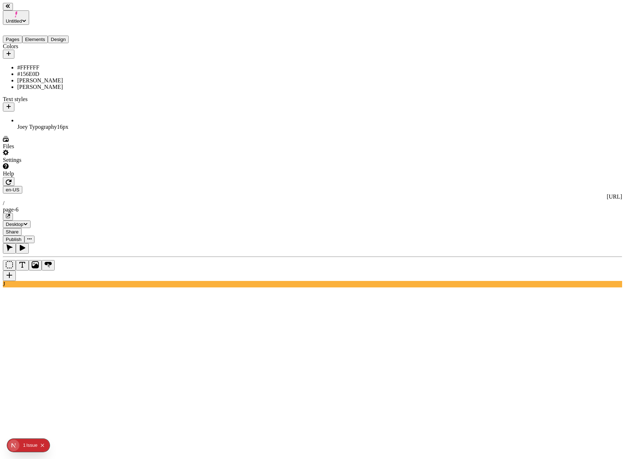
click at [60, 78] on div "[PERSON_NAME]" at bounding box center [53, 80] width 72 height 6
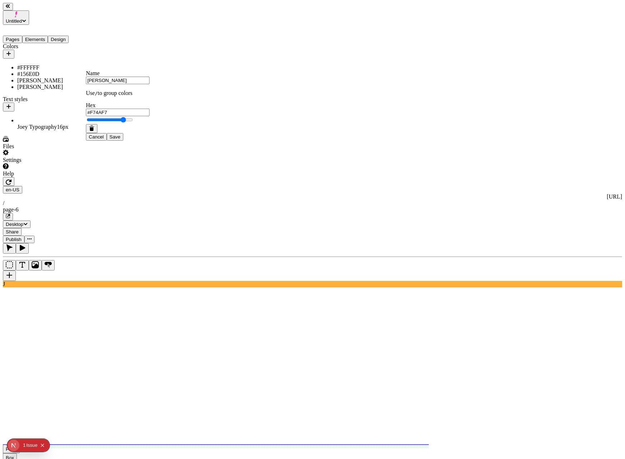
type input "#F74AEF"
click at [123, 140] on button "Save" at bounding box center [115, 137] width 17 height 8
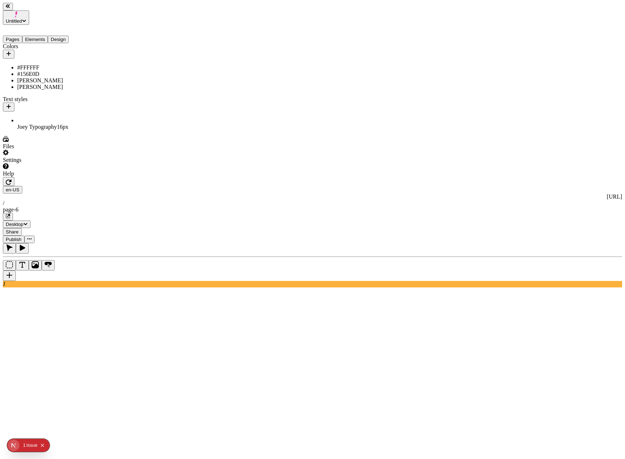
click at [22, 236] on span "Publish" at bounding box center [14, 238] width 16 height 5
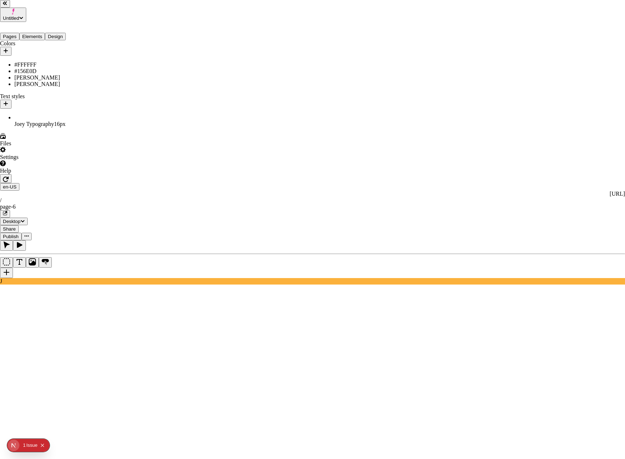
checkbox input "true"
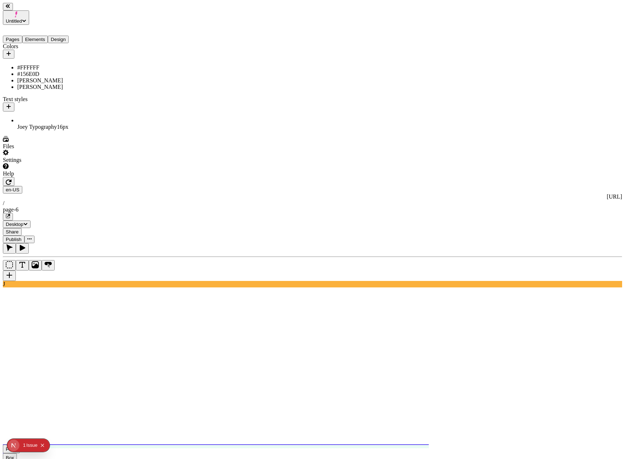
click at [198, 444] on use at bounding box center [233, 456] width 460 height 24
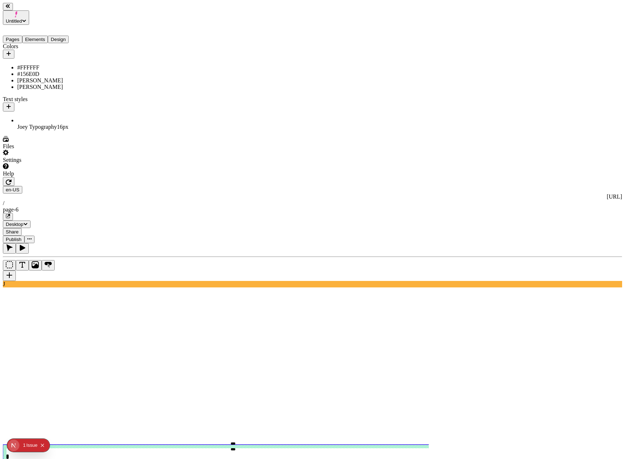
click at [35, 84] on div "[PERSON_NAME]" at bounding box center [53, 87] width 72 height 6
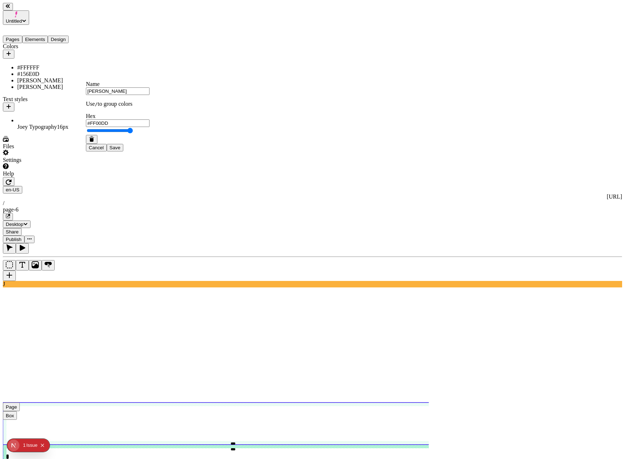
type input "#FF0000"
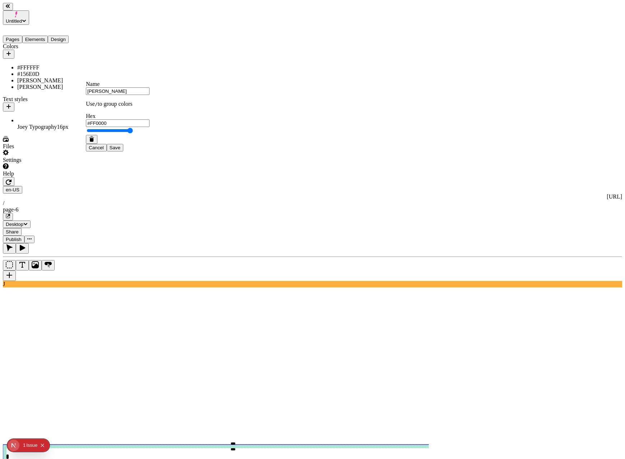
click at [120, 150] on span "Save" at bounding box center [115, 147] width 11 height 5
click at [22, 236] on span "Publish" at bounding box center [14, 238] width 16 height 5
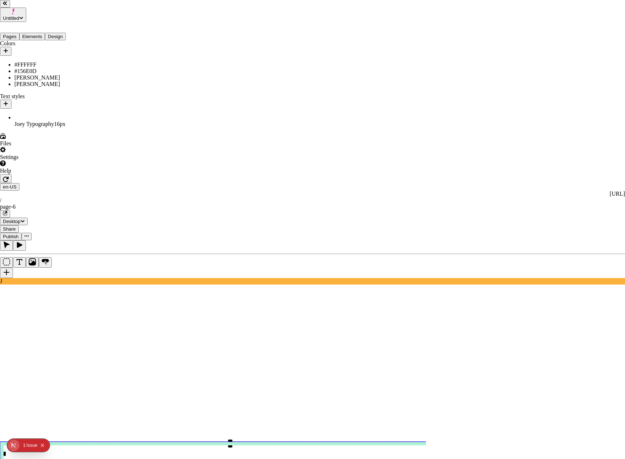
checkbox input "true"
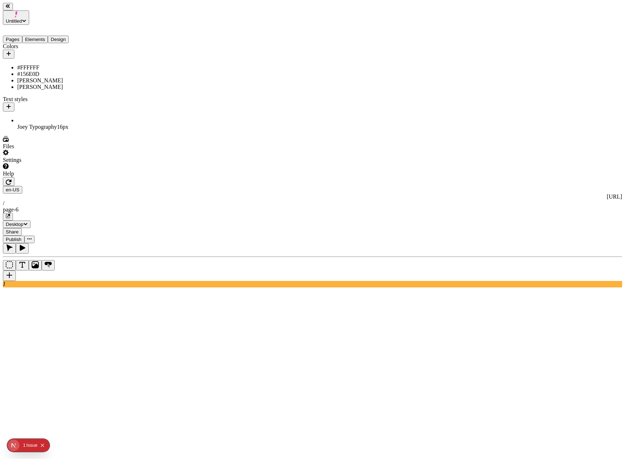
drag, startPoint x: 30, startPoint y: 87, endPoint x: 37, endPoint y: 89, distance: 6.8
click at [30, 87] on div "[PERSON_NAME]" at bounding box center [53, 87] width 72 height 6
type input "#FF00F2"
click at [149, 151] on div "Cancel Save" at bounding box center [118, 148] width 64 height 8
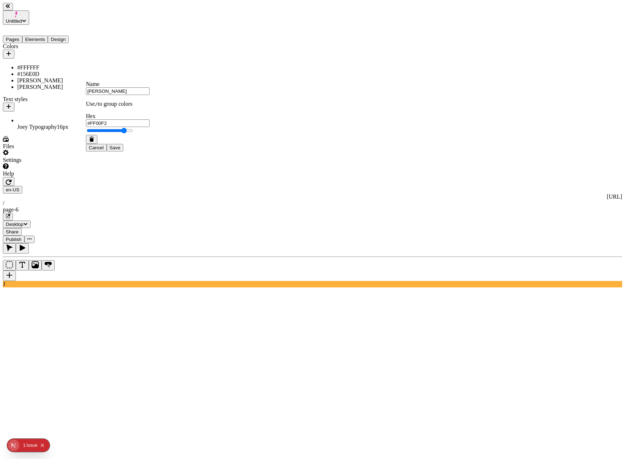
click at [123, 151] on button "Save" at bounding box center [115, 148] width 17 height 8
click at [22, 236] on span "Publish" at bounding box center [14, 238] width 16 height 5
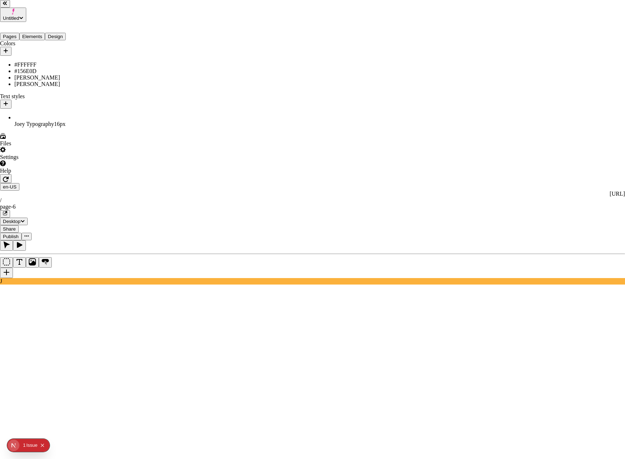
checkbox input "true"
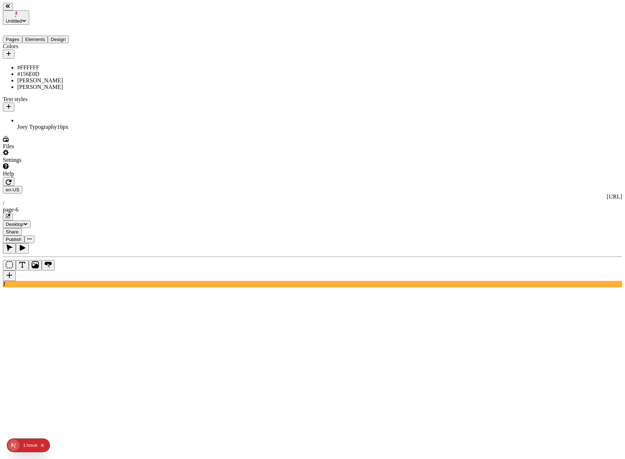
drag, startPoint x: 32, startPoint y: 95, endPoint x: 34, endPoint y: 89, distance: 6.4
click at [32, 96] on div "Text styles" at bounding box center [46, 103] width 86 height 15
click at [37, 84] on div "[PERSON_NAME]" at bounding box center [53, 87] width 72 height 6
type input "#FF0000"
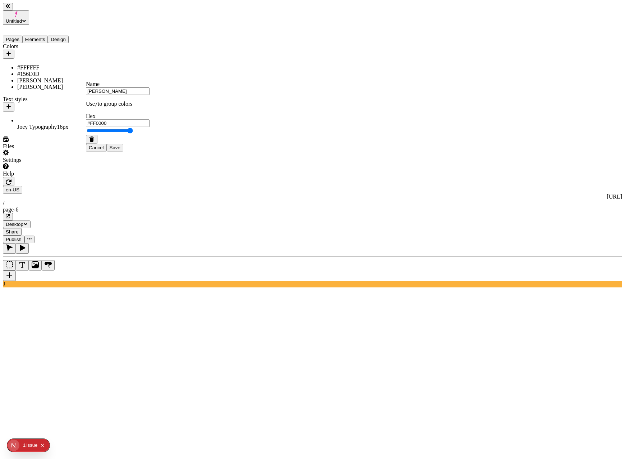
drag, startPoint x: 152, startPoint y: 193, endPoint x: 164, endPoint y: 188, distance: 13.5
click at [149, 151] on div "Cancel Save" at bounding box center [118, 143] width 64 height 17
click at [120, 150] on span "Save" at bounding box center [115, 147] width 11 height 5
click at [22, 236] on span "Publish" at bounding box center [14, 238] width 16 height 5
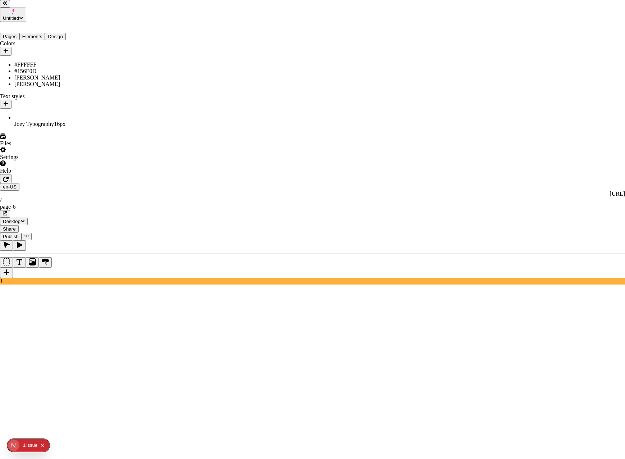
drag, startPoint x: 256, startPoint y: 149, endPoint x: 262, endPoint y: 160, distance: 12.1
checkbox input "true"
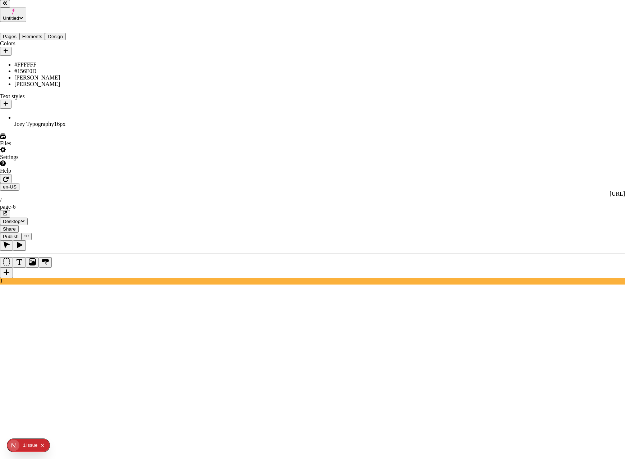
checkbox input "true"
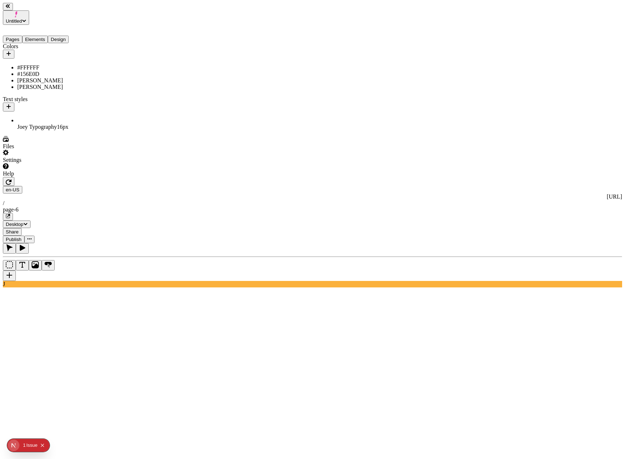
click at [24, 84] on div "[PERSON_NAME]" at bounding box center [53, 87] width 72 height 6
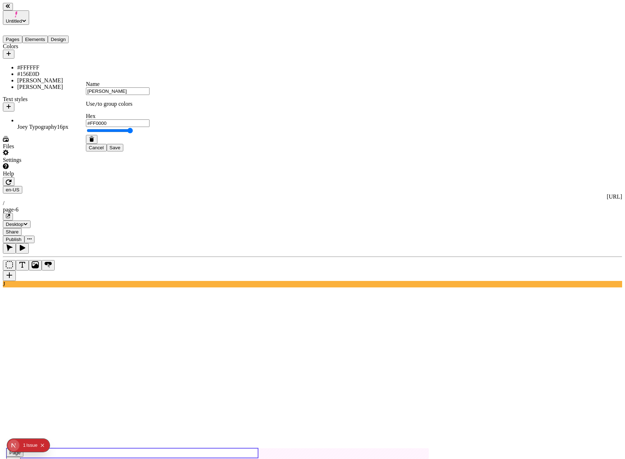
type input "#4000FF"
click at [123, 151] on button "Save" at bounding box center [115, 148] width 17 height 8
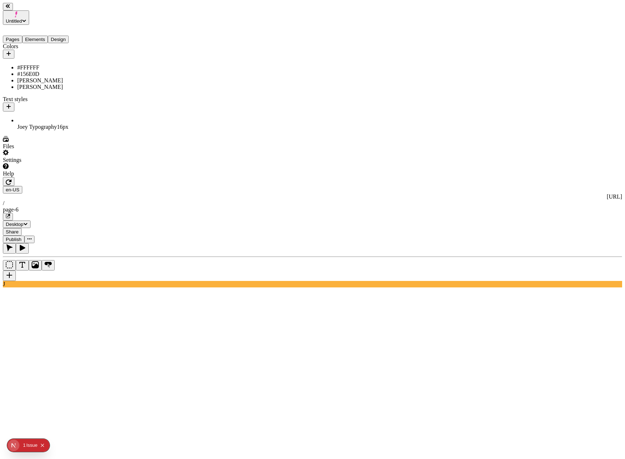
click at [505, 287] on iframe at bounding box center [312, 314] width 619 height 54
click at [22, 236] on span "Publish" at bounding box center [14, 238] width 16 height 5
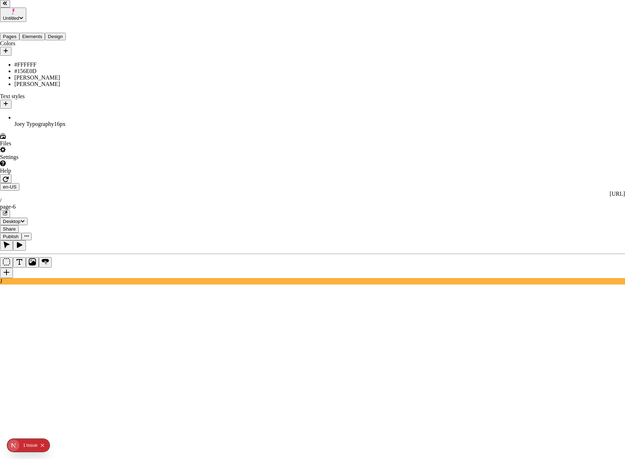
checkbox input "true"
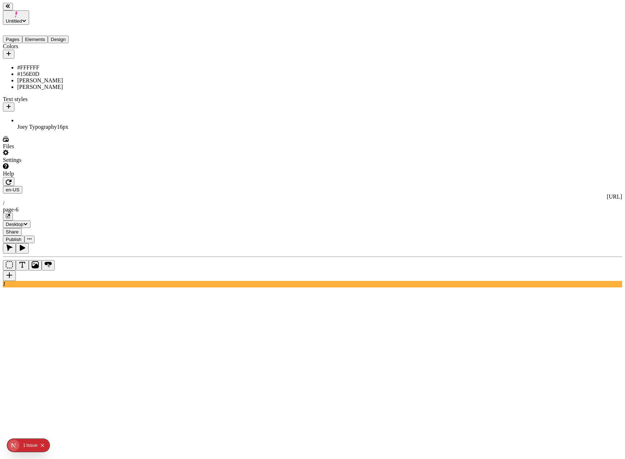
click at [38, 84] on div "[PERSON_NAME]" at bounding box center [53, 87] width 72 height 6
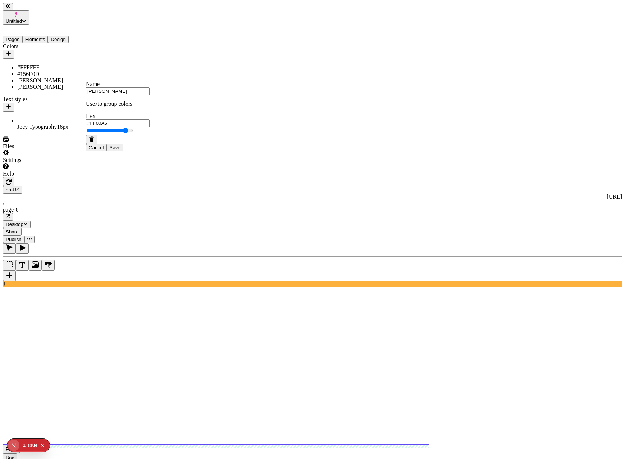
type input "#FF00AA"
click at [149, 151] on div "Cancel Save" at bounding box center [118, 143] width 64 height 17
click at [123, 151] on button "Save" at bounding box center [115, 148] width 17 height 8
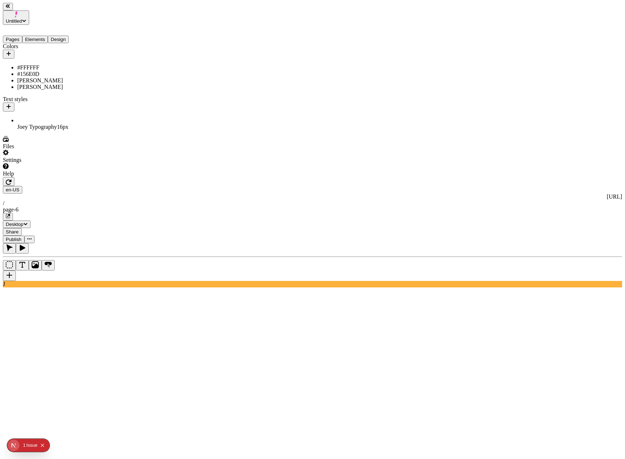
click at [22, 236] on span "Publish" at bounding box center [14, 238] width 16 height 5
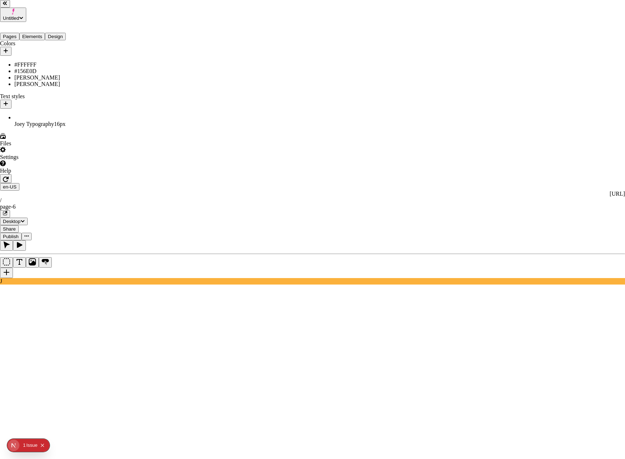
checkbox input "true"
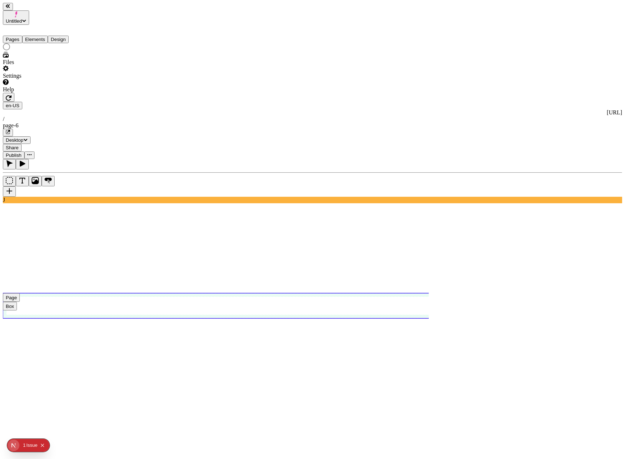
click at [45, 36] on button "Elements" at bounding box center [35, 40] width 26 height 8
click at [63, 36] on button "Design" at bounding box center [58, 40] width 21 height 8
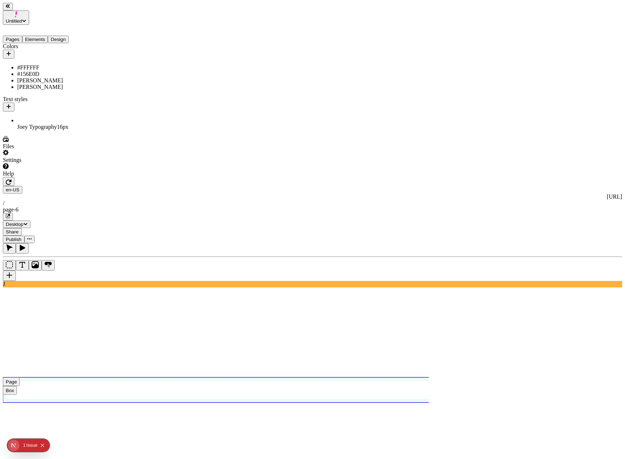
click at [23, 86] on div "[PERSON_NAME]" at bounding box center [53, 87] width 72 height 6
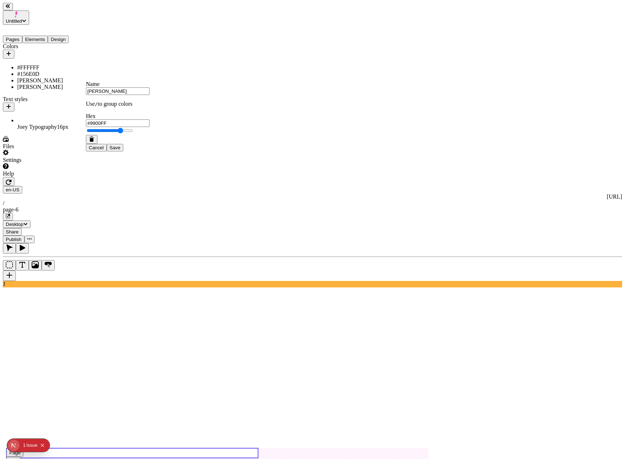
type input "#9500FF"
click at [120, 150] on span "Save" at bounding box center [115, 147] width 11 height 5
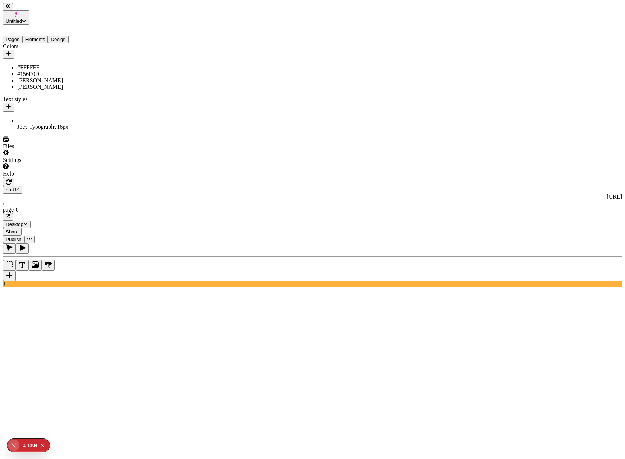
click at [22, 236] on span "Publish" at bounding box center [14, 238] width 16 height 5
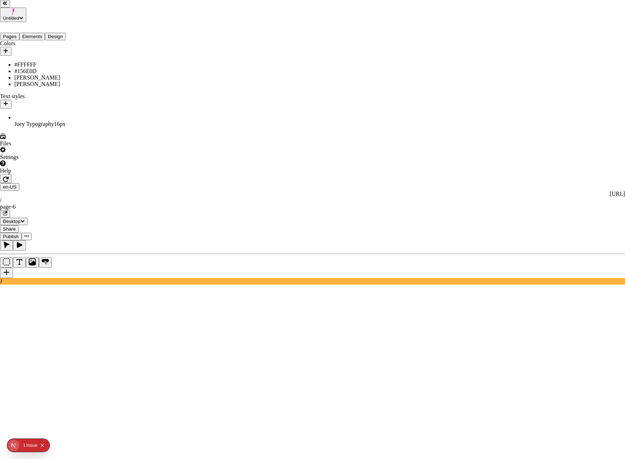
drag, startPoint x: 252, startPoint y: 126, endPoint x: 252, endPoint y: 136, distance: 10.1
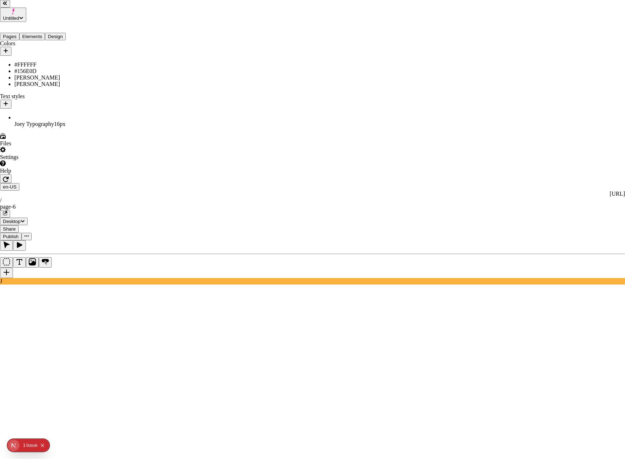
checkbox input "true"
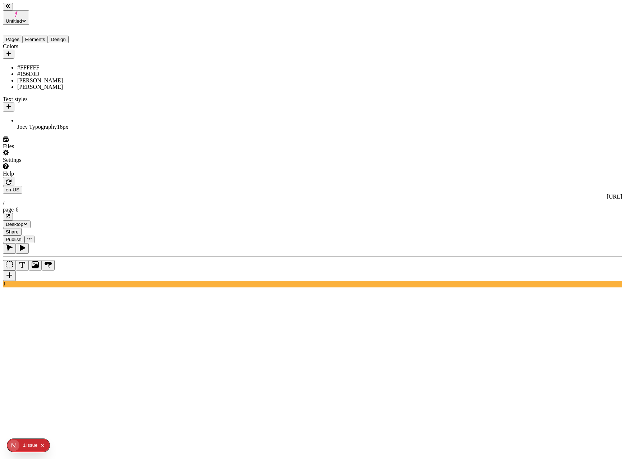
click at [22, 236] on span "Publish" at bounding box center [14, 238] width 16 height 5
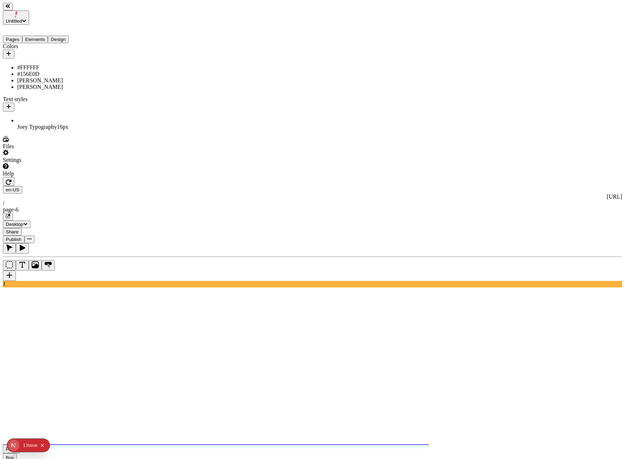
click at [140, 444] on use at bounding box center [233, 456] width 460 height 24
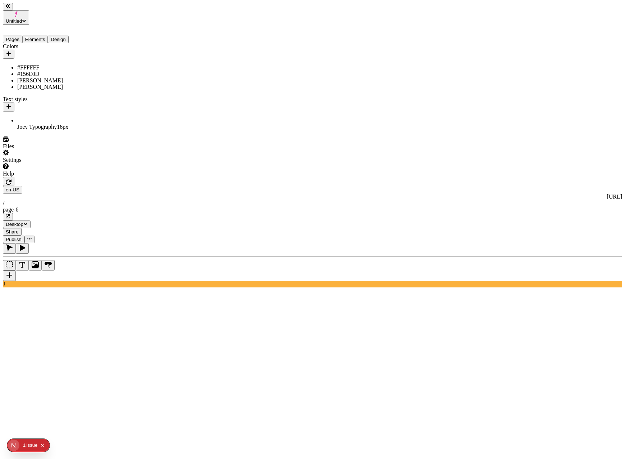
click at [45, 36] on button "Elements" at bounding box center [35, 40] width 26 height 8
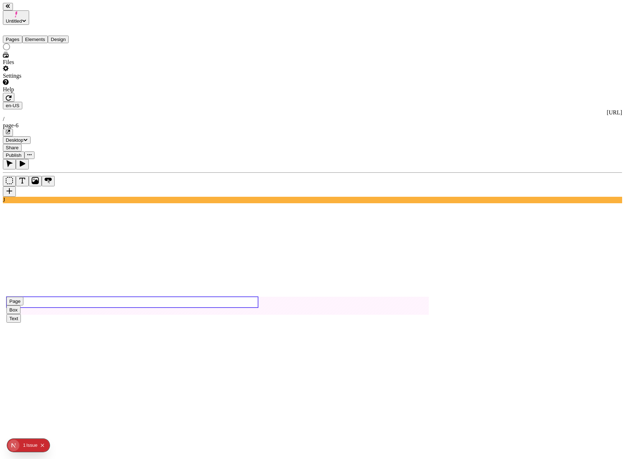
click at [22, 36] on button "Pages" at bounding box center [12, 40] width 19 height 8
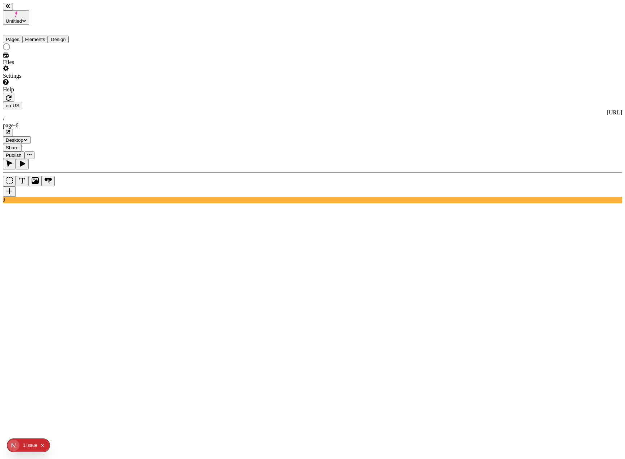
click at [41, 36] on button "Elements" at bounding box center [35, 40] width 26 height 8
click at [69, 36] on button "Design" at bounding box center [58, 40] width 21 height 8
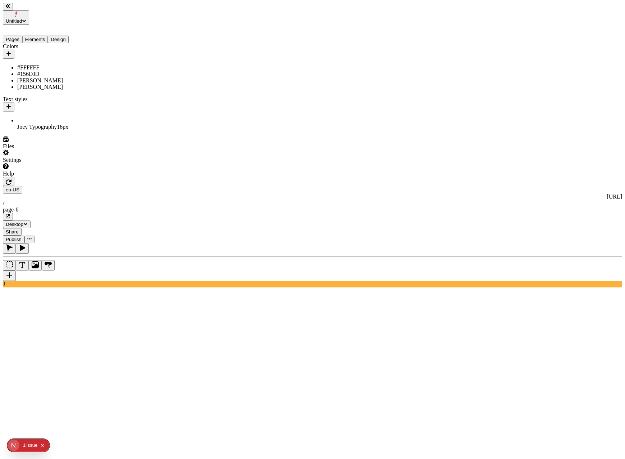
click at [34, 78] on div "[PERSON_NAME]" at bounding box center [53, 80] width 72 height 6
type input "#F74A4A"
click at [120, 139] on span "Save" at bounding box center [115, 136] width 11 height 5
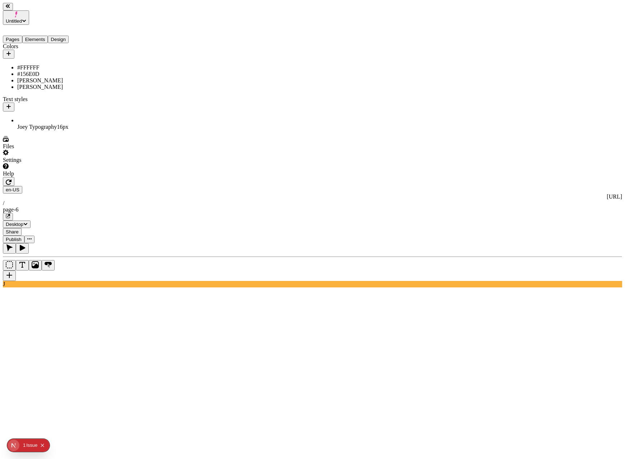
click at [24, 235] on button "Publish" at bounding box center [14, 239] width 22 height 8
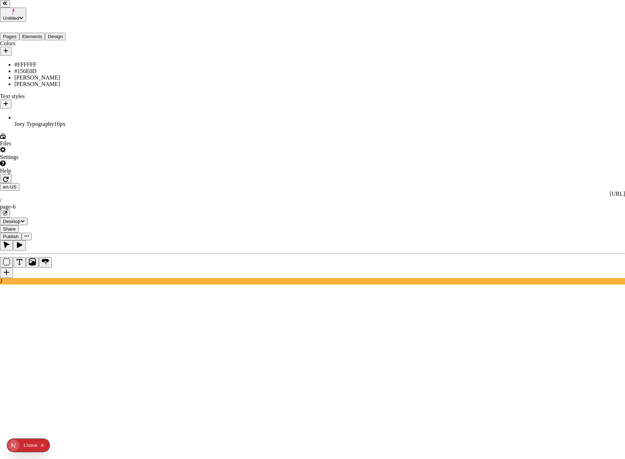
checkbox input "true"
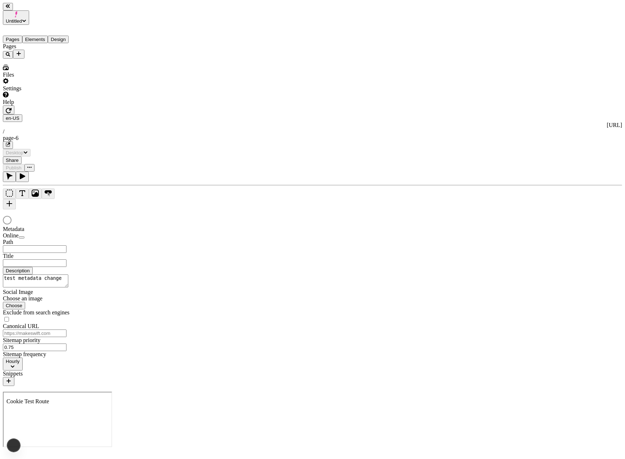
type input "/page-6"
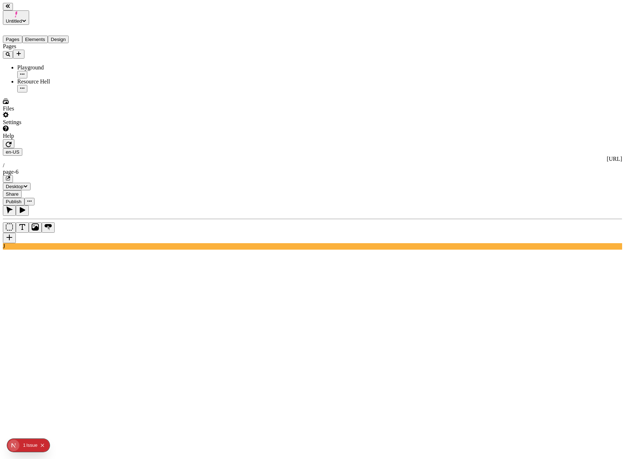
click at [13, 175] on button "button" at bounding box center [8, 179] width 10 height 8
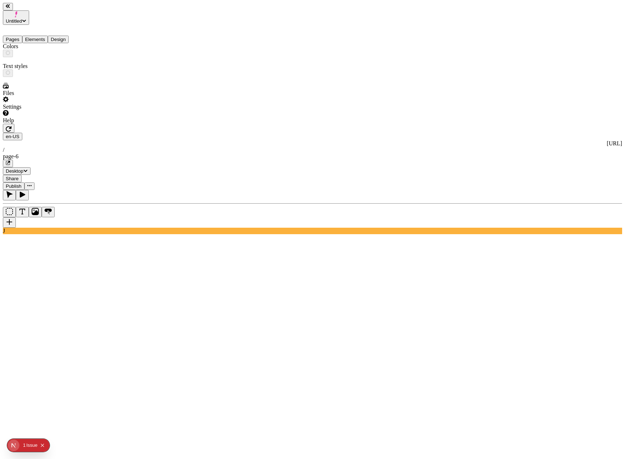
click at [64, 36] on button "Design" at bounding box center [58, 40] width 21 height 8
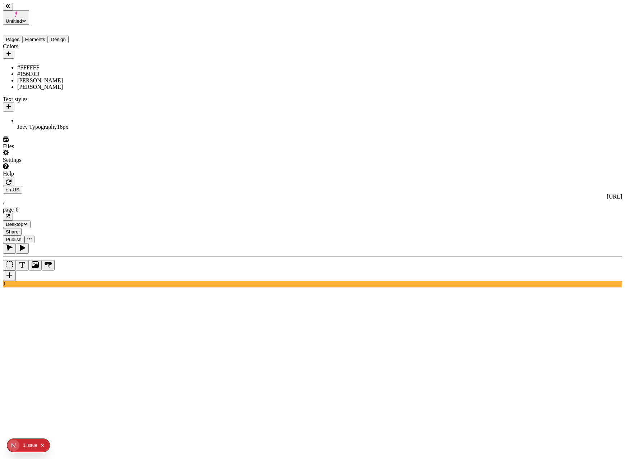
click at [44, 71] on div "#156E0D" at bounding box center [53, 74] width 72 height 6
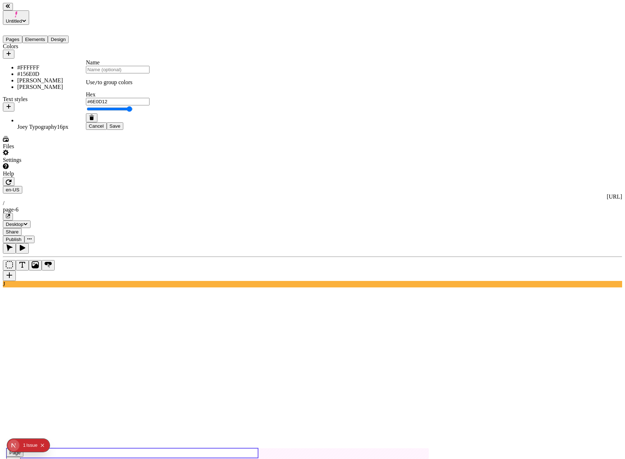
type input "#6E0D0D"
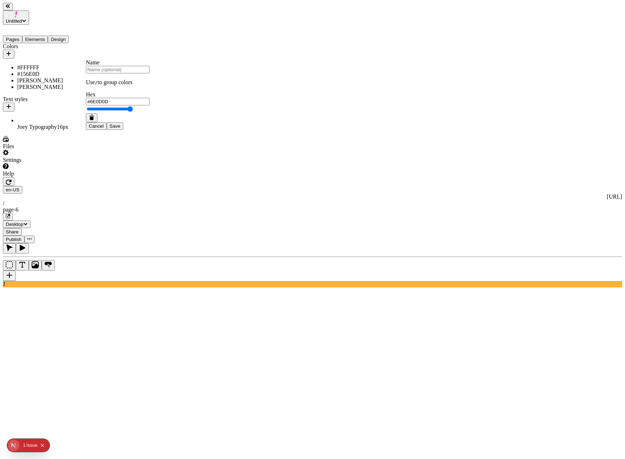
click at [123, 130] on button "Save" at bounding box center [115, 126] width 17 height 8
click at [24, 235] on button "Publish" at bounding box center [14, 239] width 22 height 8
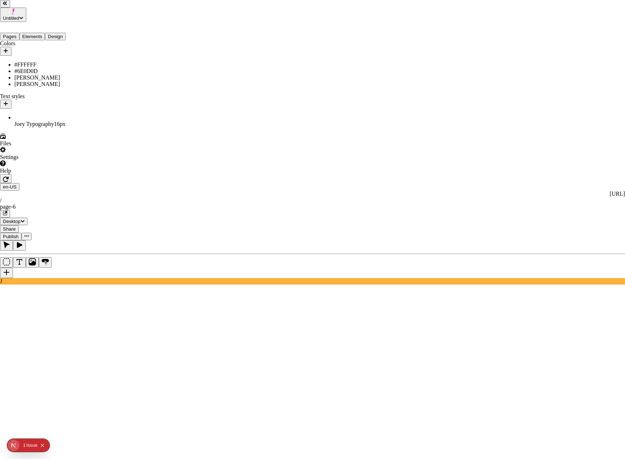
checkbox input "true"
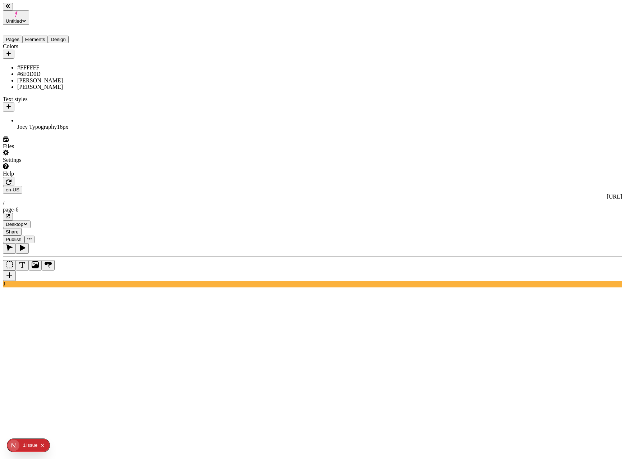
click at [65, 36] on button "Design" at bounding box center [58, 40] width 21 height 8
drag, startPoint x: 40, startPoint y: 83, endPoint x: 50, endPoint y: 87, distance: 10.3
click at [40, 84] on div "[PERSON_NAME]" at bounding box center [53, 87] width 72 height 6
type input "#00A1FF"
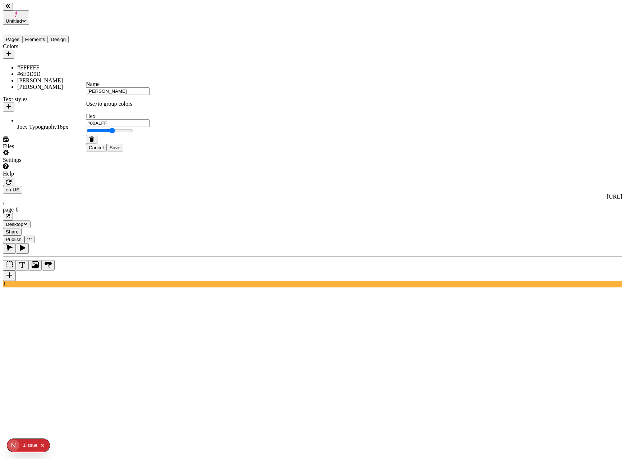
click at [120, 150] on span "Save" at bounding box center [115, 147] width 11 height 5
click at [22, 236] on span "Publish" at bounding box center [14, 238] width 16 height 5
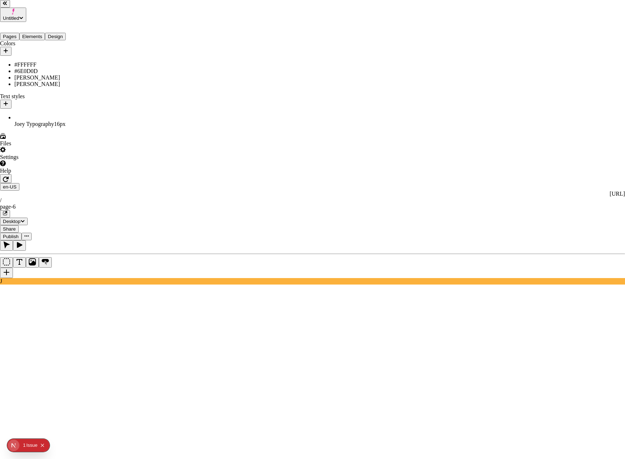
checkbox input "true"
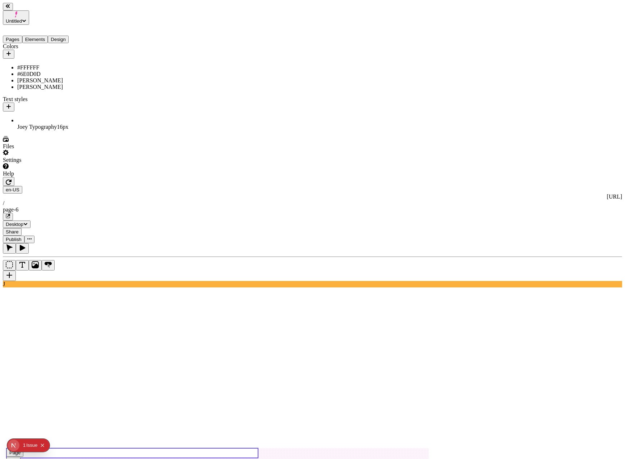
click at [156, 448] on use at bounding box center [132, 453] width 252 height 10
type input "200"
type input "0"
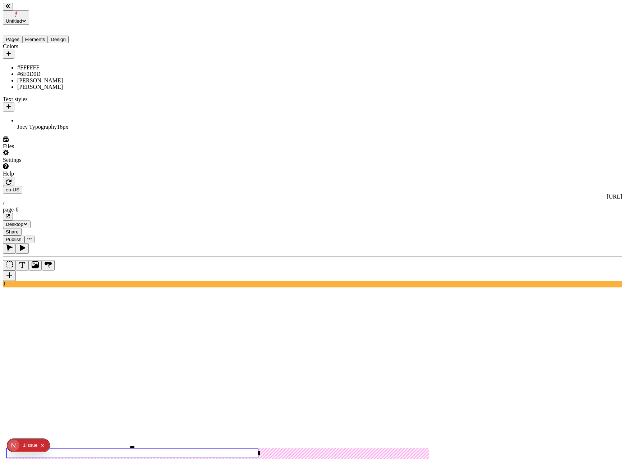
click at [130, 448] on rect at bounding box center [132, 453] width 252 height 10
click at [126, 448] on use at bounding box center [132, 453] width 252 height 10
type input "265"
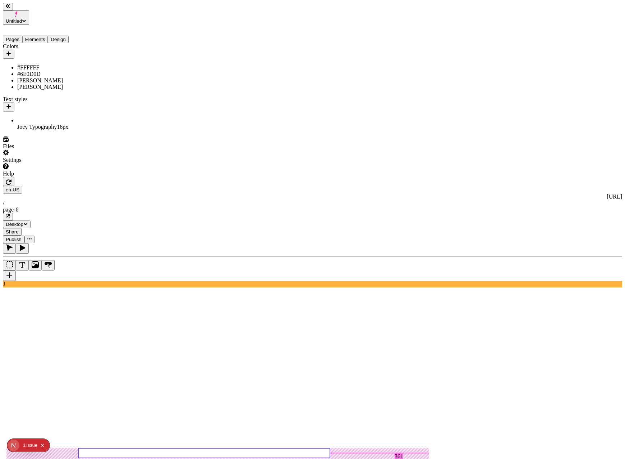
type input "0"
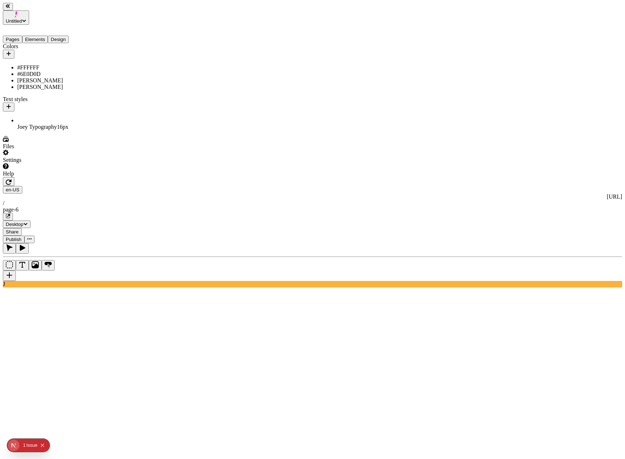
click at [22, 236] on span "Publish" at bounding box center [14, 238] width 16 height 5
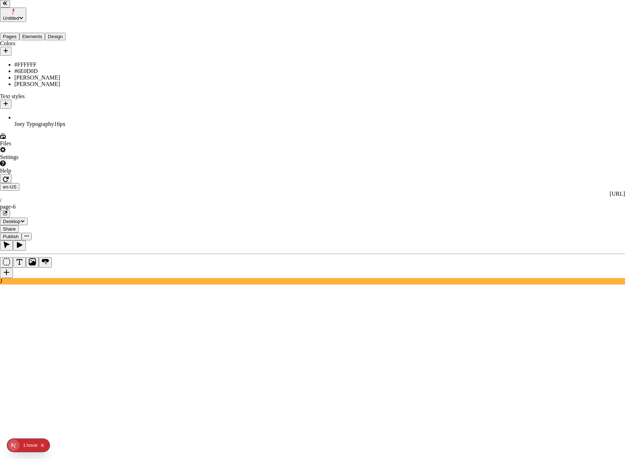
checkbox input "true"
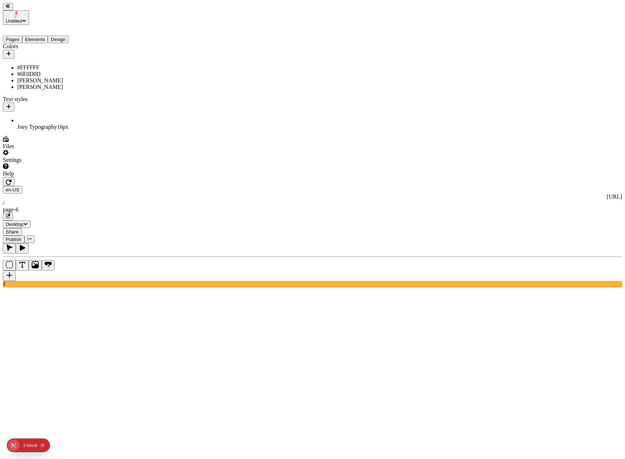
click at [35, 78] on div "[PERSON_NAME]" at bounding box center [53, 80] width 72 height 6
type input "#504AF7"
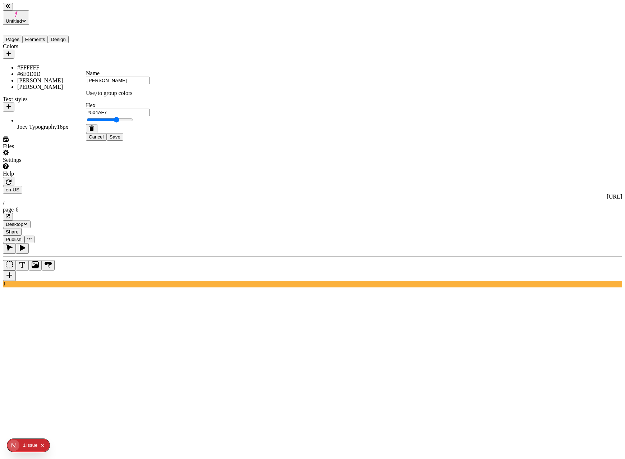
click at [120, 139] on span "Save" at bounding box center [115, 136] width 11 height 5
click at [24, 235] on button "Publish" at bounding box center [14, 239] width 22 height 8
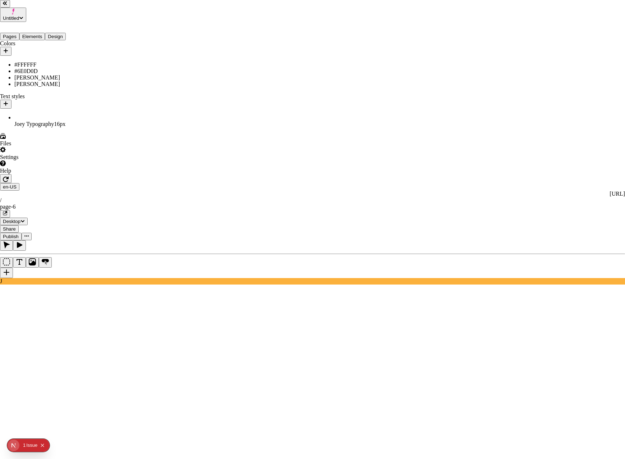
checkbox input "true"
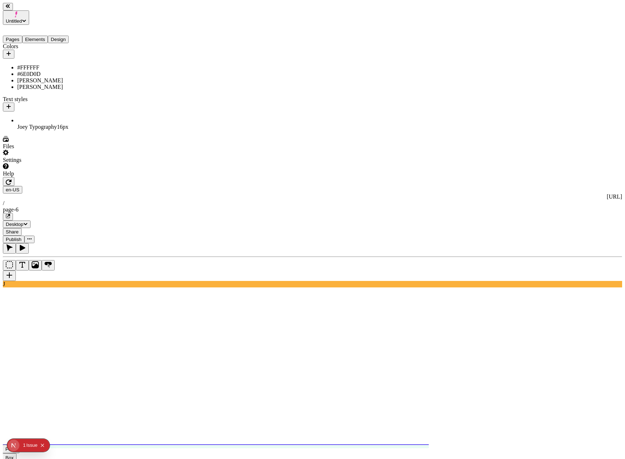
click at [301, 444] on use at bounding box center [233, 456] width 460 height 24
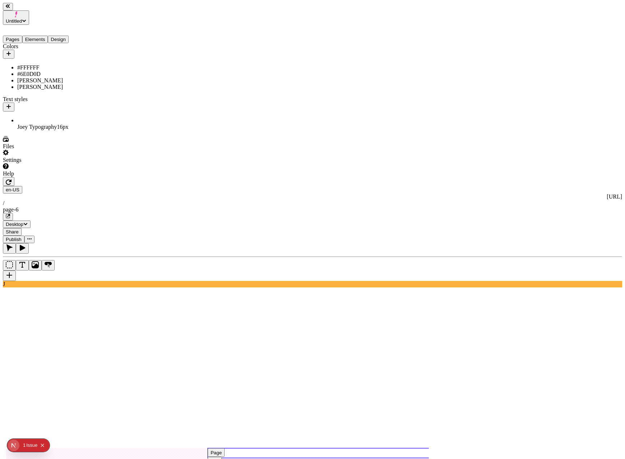
click at [340, 448] on use at bounding box center [334, 453] width 252 height 10
type input "255"
type input "165"
type input "0"
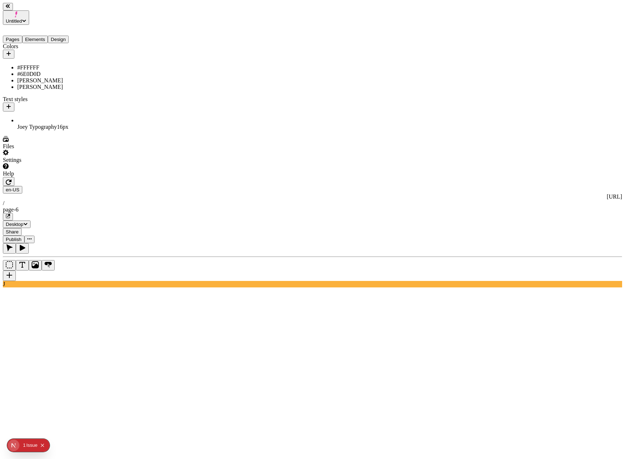
click at [22, 236] on span "Publish" at bounding box center [14, 238] width 16 height 5
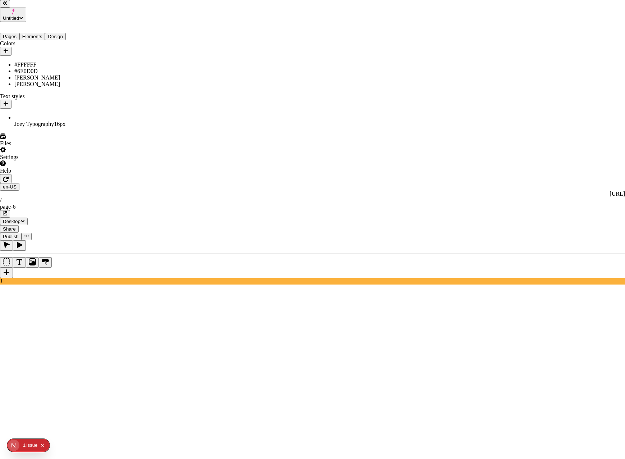
drag, startPoint x: 272, startPoint y: 160, endPoint x: 306, endPoint y: 214, distance: 64.0
checkbox input "true"
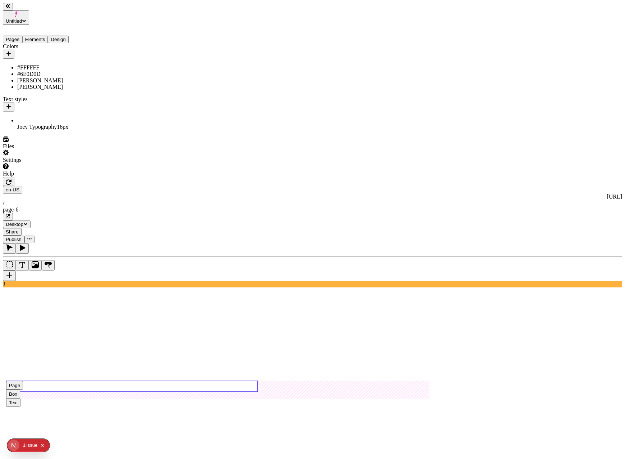
click at [158, 381] on use at bounding box center [132, 386] width 252 height 11
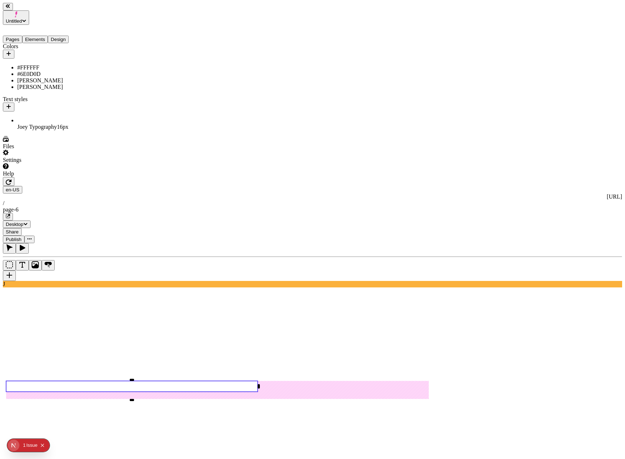
scroll to position [0, 0]
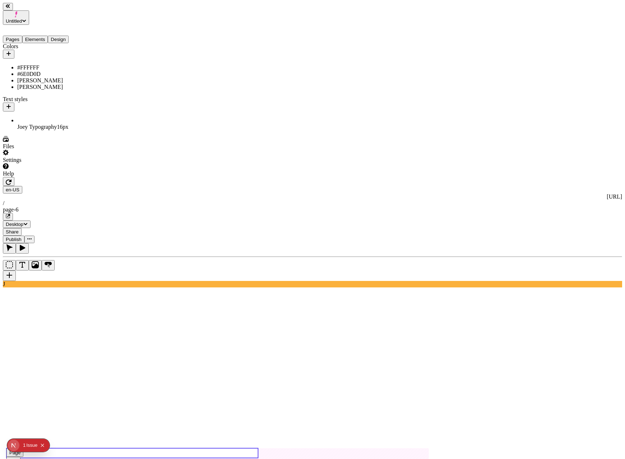
click at [142, 448] on use at bounding box center [132, 453] width 252 height 10
click at [144, 448] on use at bounding box center [132, 453] width 252 height 10
click at [137, 448] on use at bounding box center [132, 453] width 252 height 10
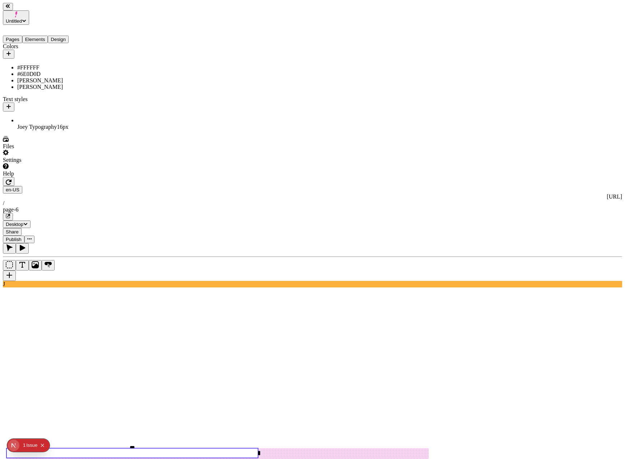
type input "Playground"
type input "260"
type input "0"
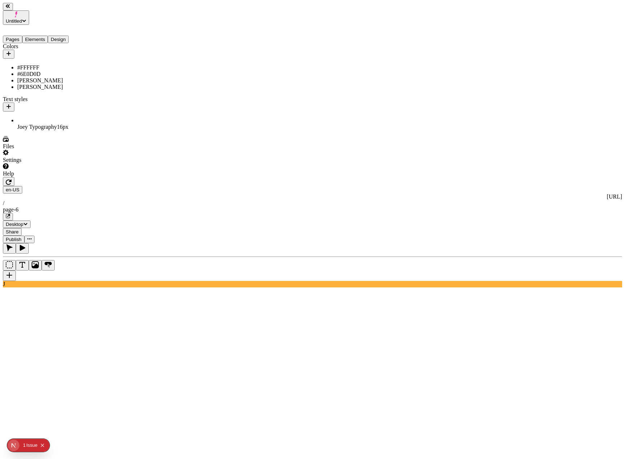
click at [510, 177] on div "en-[GEOGRAPHIC_DATA] [URL] / page-6 Desktop Share Publish" at bounding box center [312, 210] width 619 height 66
click at [22, 236] on span "Publish" at bounding box center [14, 238] width 16 height 5
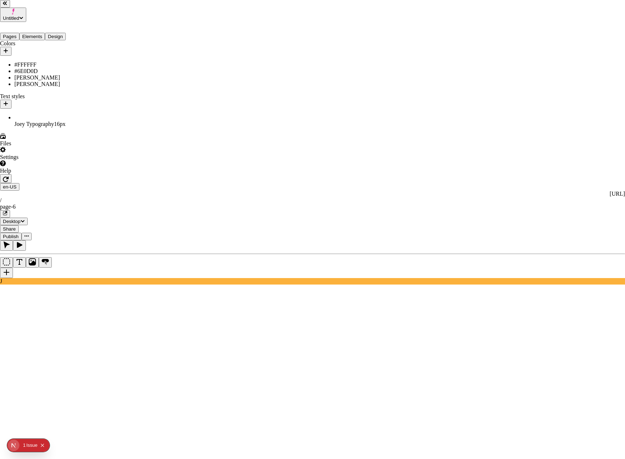
checkbox input "true"
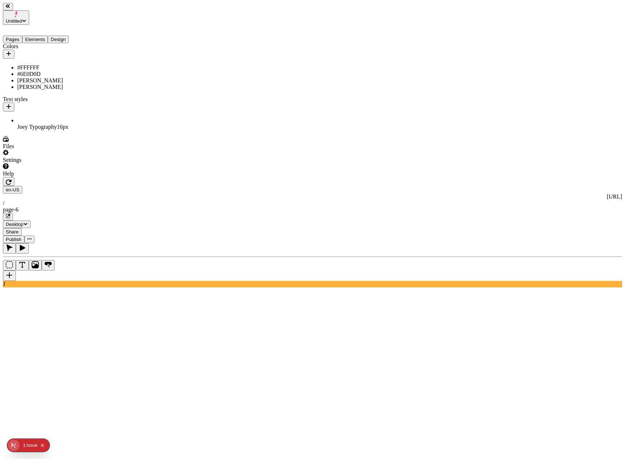
click at [32, 84] on div "[PERSON_NAME]" at bounding box center [53, 87] width 72 height 6
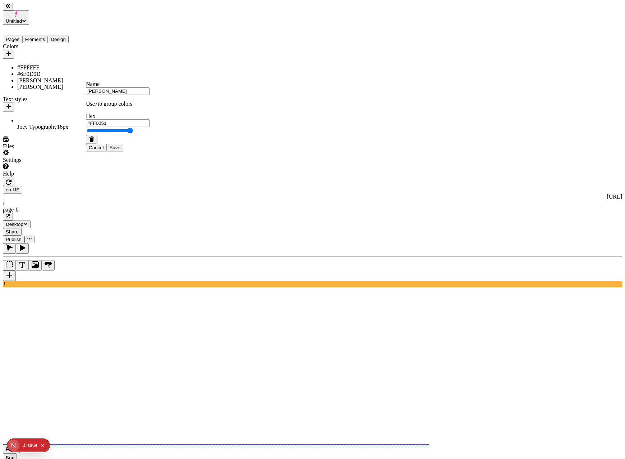
type input "#FF0000"
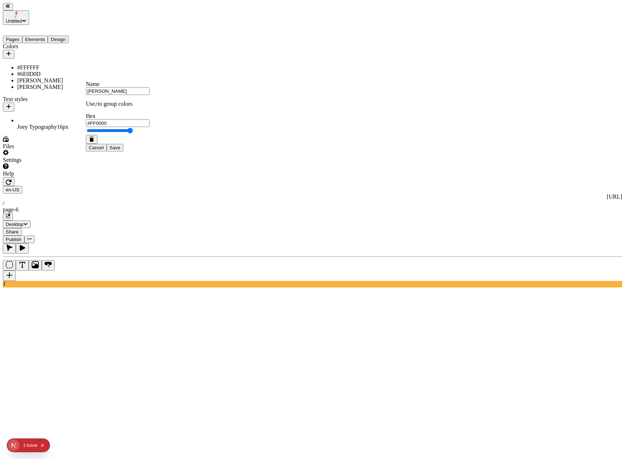
drag, startPoint x: 161, startPoint y: 181, endPoint x: 162, endPoint y: 186, distance: 5.1
click at [149, 151] on div "Cancel Save" at bounding box center [118, 143] width 64 height 17
click at [120, 150] on span "Save" at bounding box center [115, 147] width 11 height 5
click at [22, 236] on span "Publish" at bounding box center [14, 238] width 16 height 5
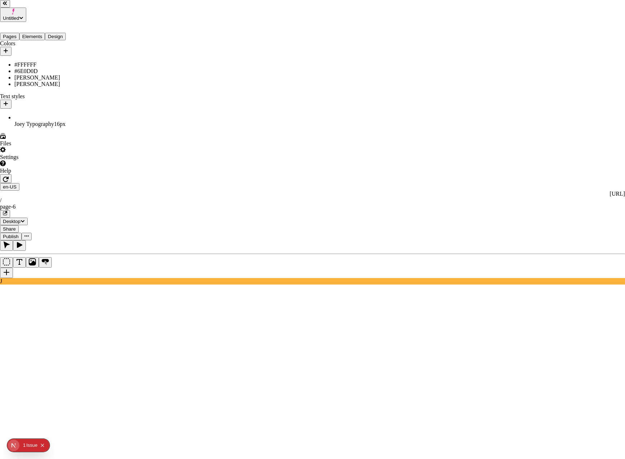
checkbox input "true"
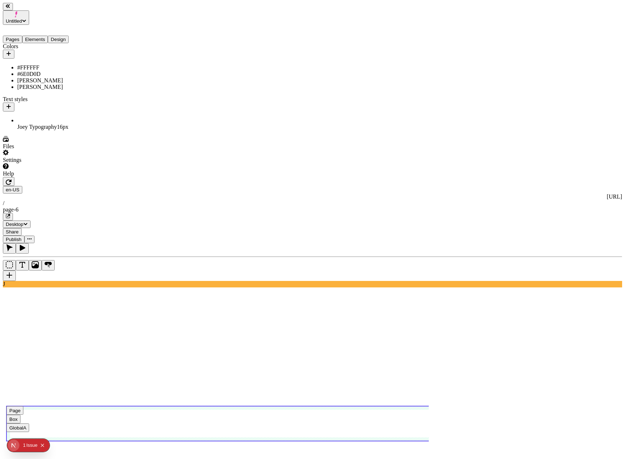
click at [153, 406] on use at bounding box center [232, 423] width 453 height 35
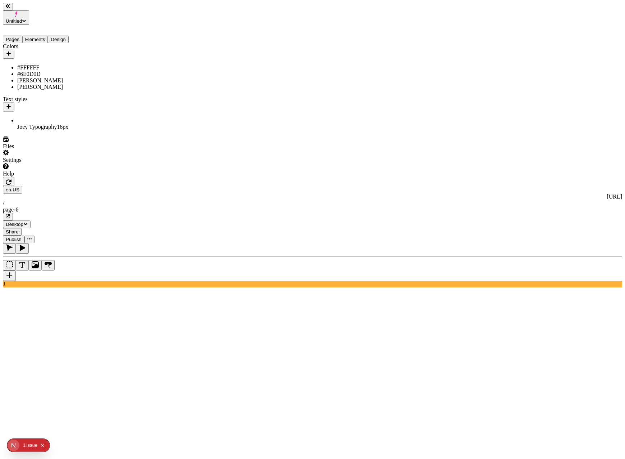
click at [53, 77] on div "[PERSON_NAME]" at bounding box center [53, 80] width 72 height 6
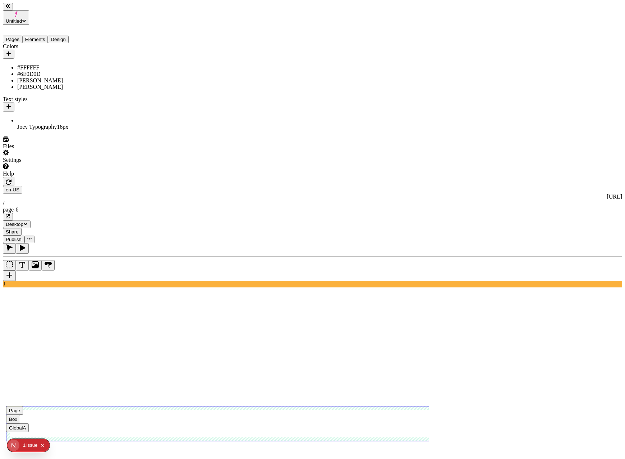
click at [239, 406] on use at bounding box center [232, 423] width 453 height 35
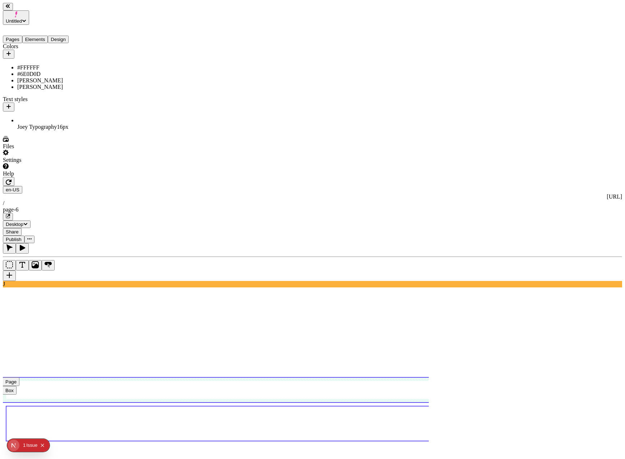
click at [249, 377] on use at bounding box center [233, 389] width 460 height 25
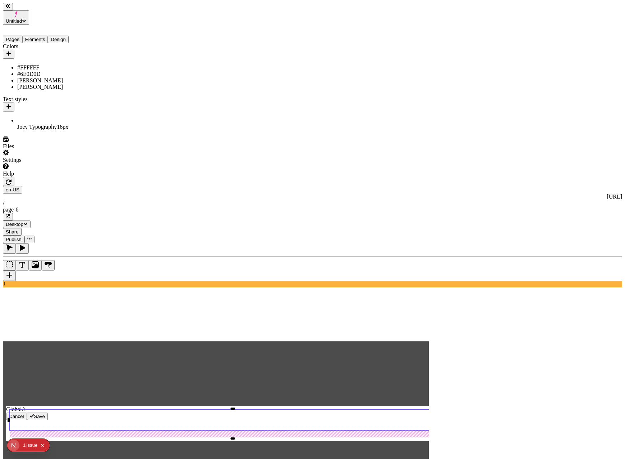
click at [347, 409] on rect at bounding box center [233, 419] width 446 height 20
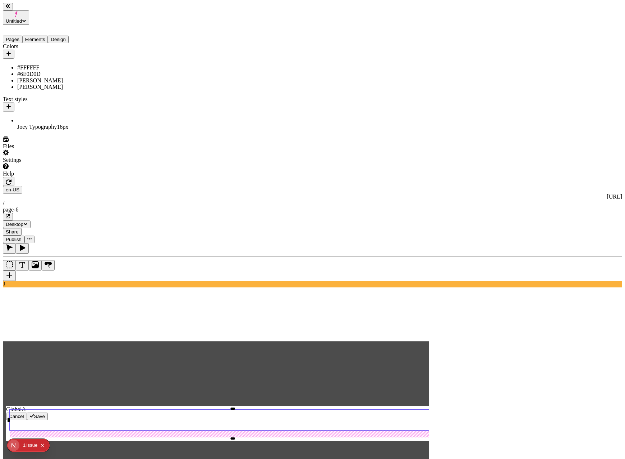
click at [333, 409] on rect at bounding box center [233, 419] width 446 height 20
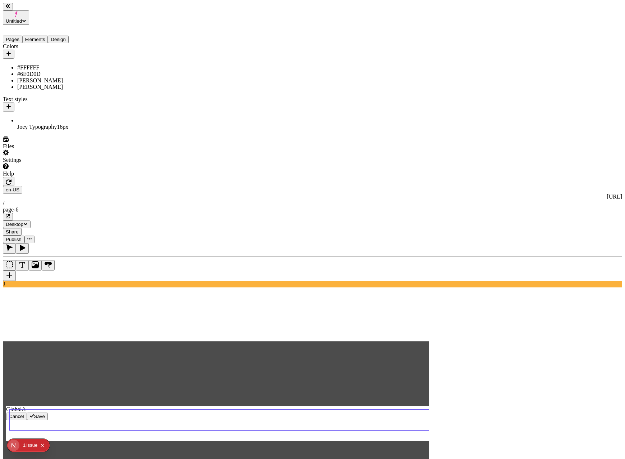
type textarea "Global Element A Test"
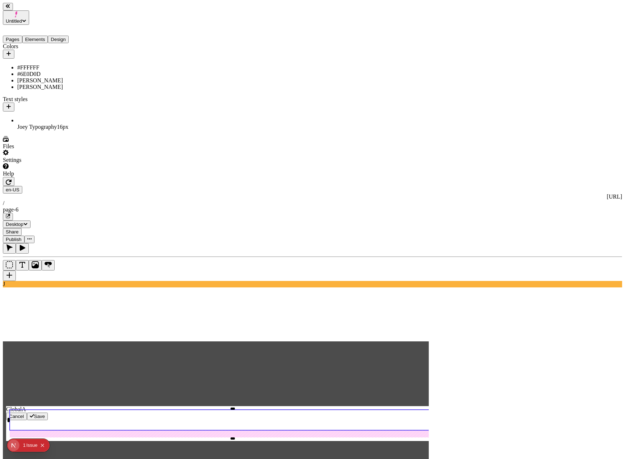
click at [45, 413] on span "Save" at bounding box center [39, 415] width 11 height 5
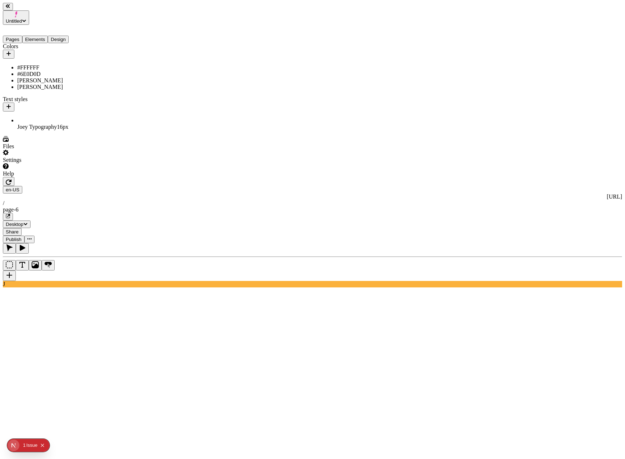
click at [24, 235] on button "Publish" at bounding box center [14, 239] width 22 height 8
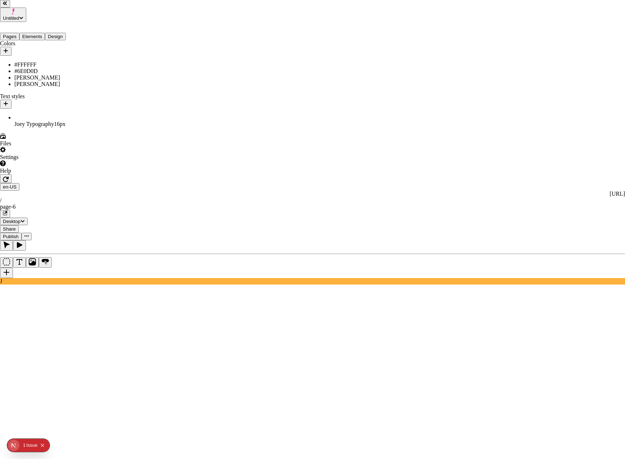
checkbox input "true"
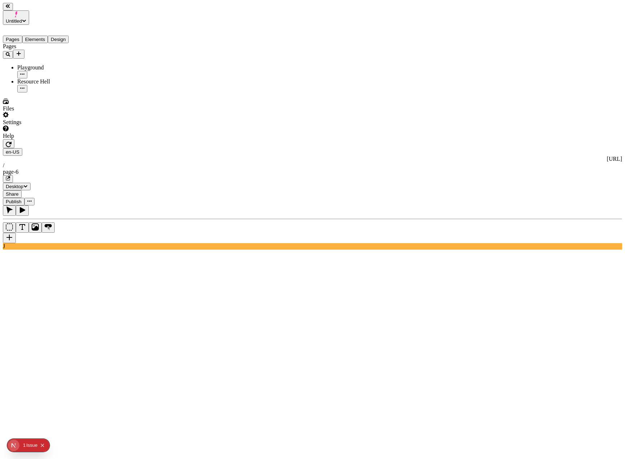
click at [16, 36] on button "Pages" at bounding box center [12, 40] width 19 height 8
click at [22, 51] on icon "Add new" at bounding box center [19, 54] width 6 height 6
click at [62, 52] on div "Blank page" at bounding box center [70, 56] width 24 height 20
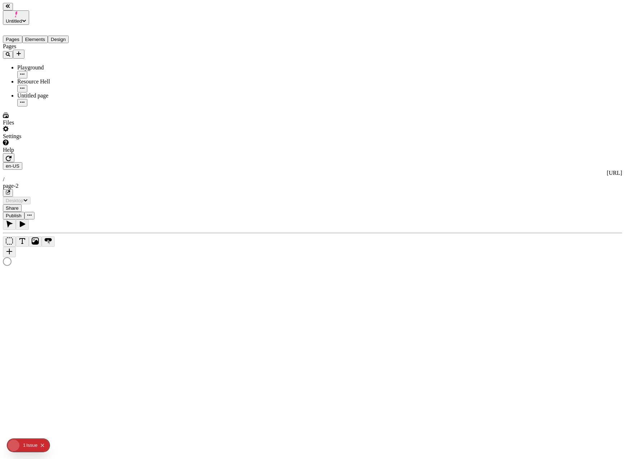
type input "/page-2"
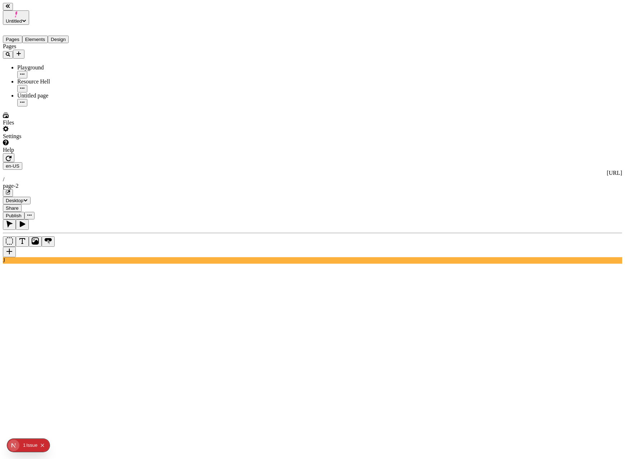
click at [22, 213] on span "Publish" at bounding box center [14, 215] width 16 height 5
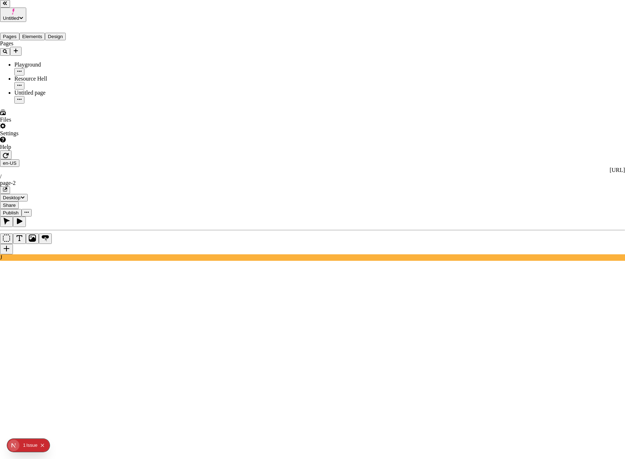
checkbox input "true"
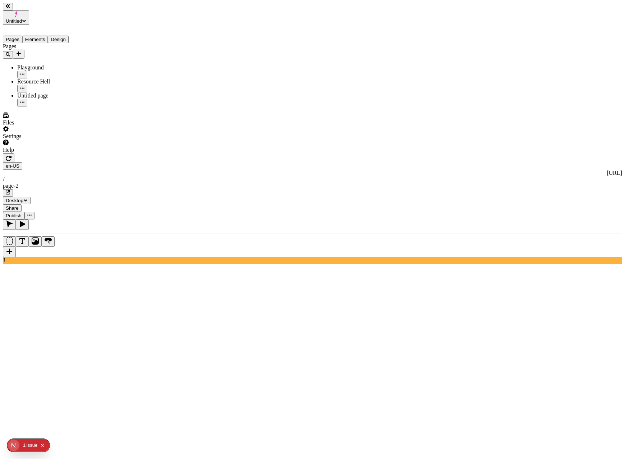
type input "18"
type input "1.5"
type textarea "Authoritatively morph transparent vortals, and monotonectally revolutionize res…"
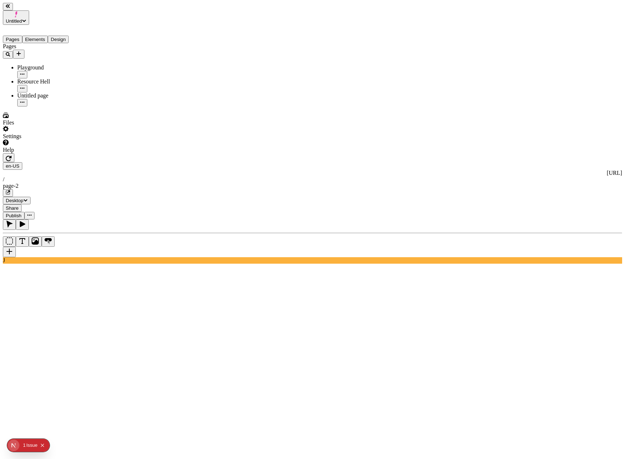
click at [22, 213] on span "Publish" at bounding box center [14, 215] width 16 height 5
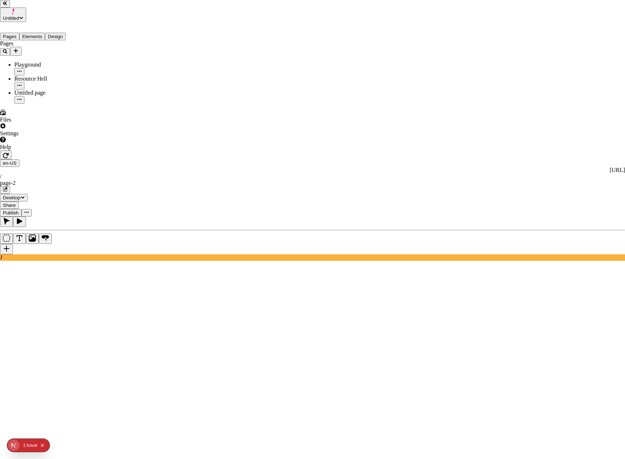
checkbox input "true"
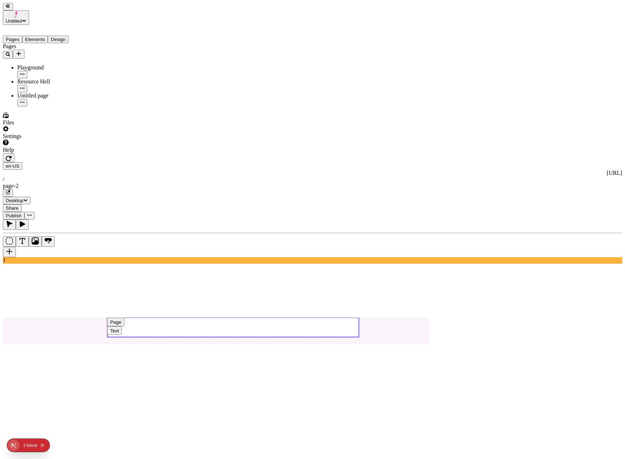
click at [269, 317] on use at bounding box center [233, 326] width 252 height 19
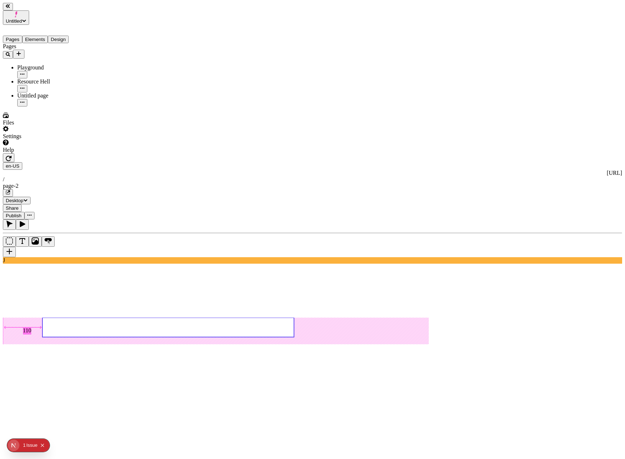
type input "0"
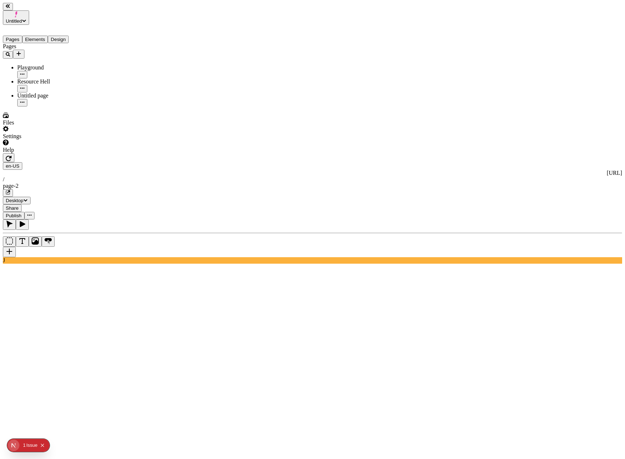
click at [22, 213] on span "Publish" at bounding box center [14, 215] width 16 height 5
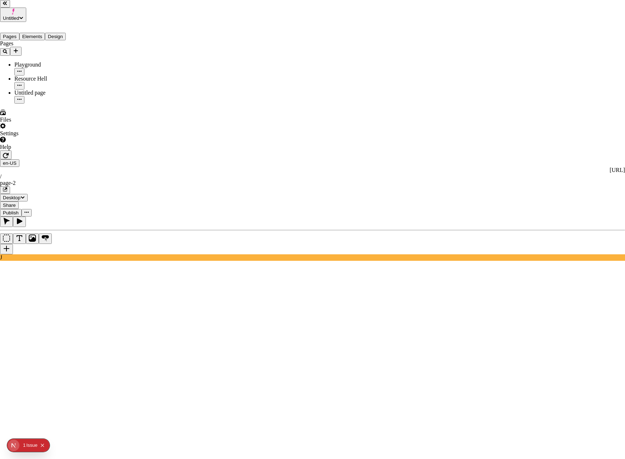
checkbox input "true"
